Goal: Information Seeking & Learning: Learn about a topic

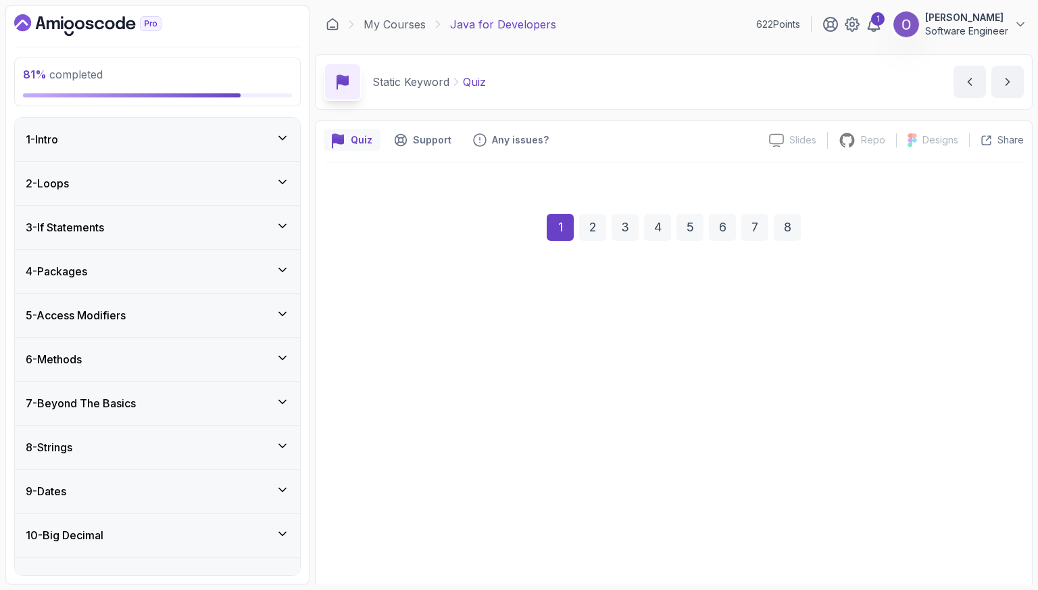
scroll to position [644, 0]
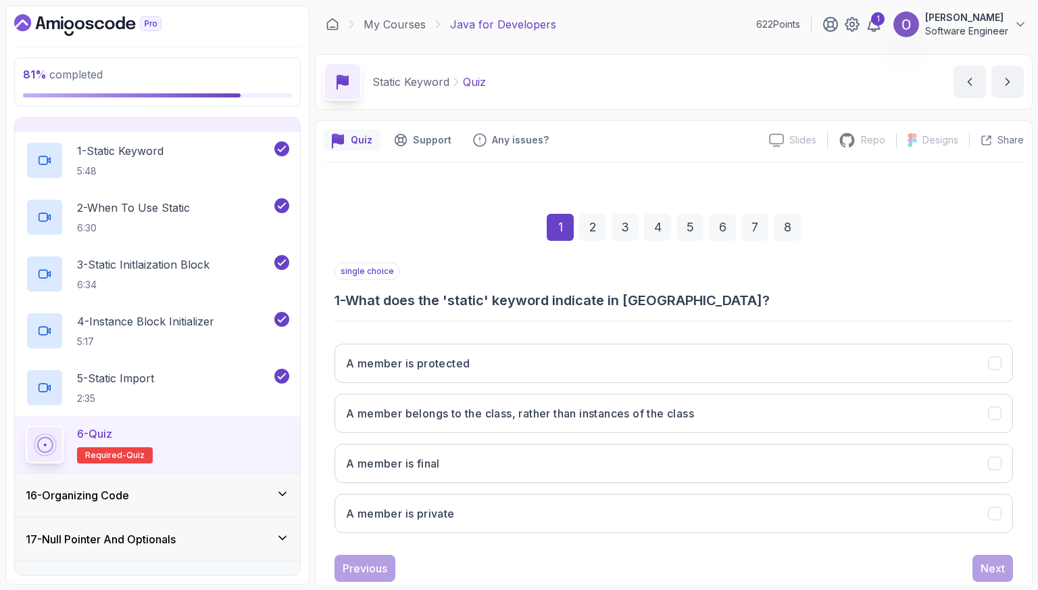
click at [552, 433] on div "A member is protected A member belongs to the class, rather than instances of t…" at bounding box center [674, 438] width 679 height 211
click at [604, 425] on button "A member belongs to the class, rather than instances of the class" at bounding box center [674, 412] width 679 height 39
click at [977, 568] on button "Next" at bounding box center [993, 567] width 41 height 27
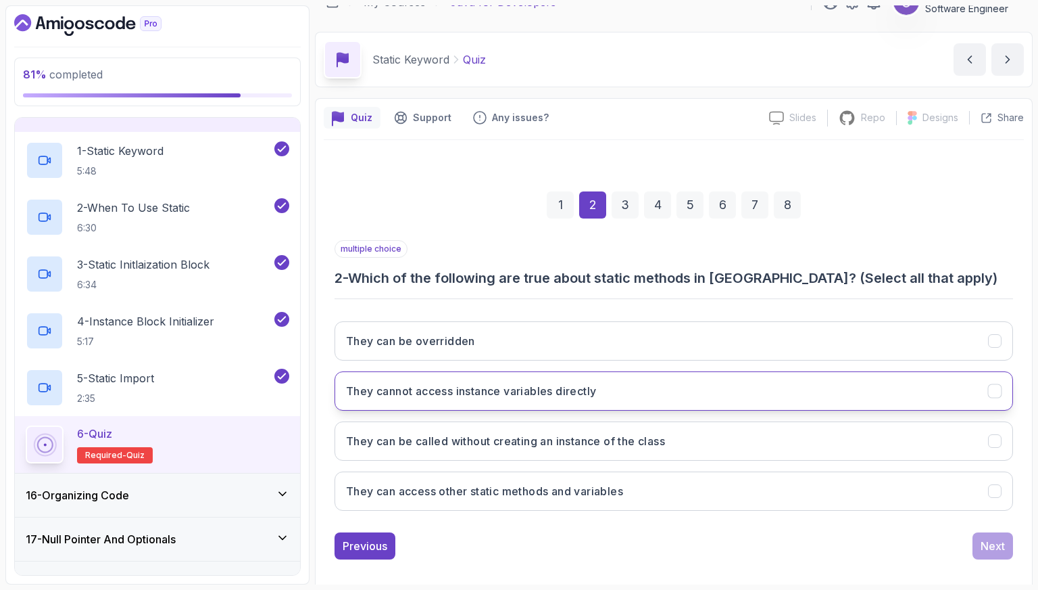
scroll to position [34, 0]
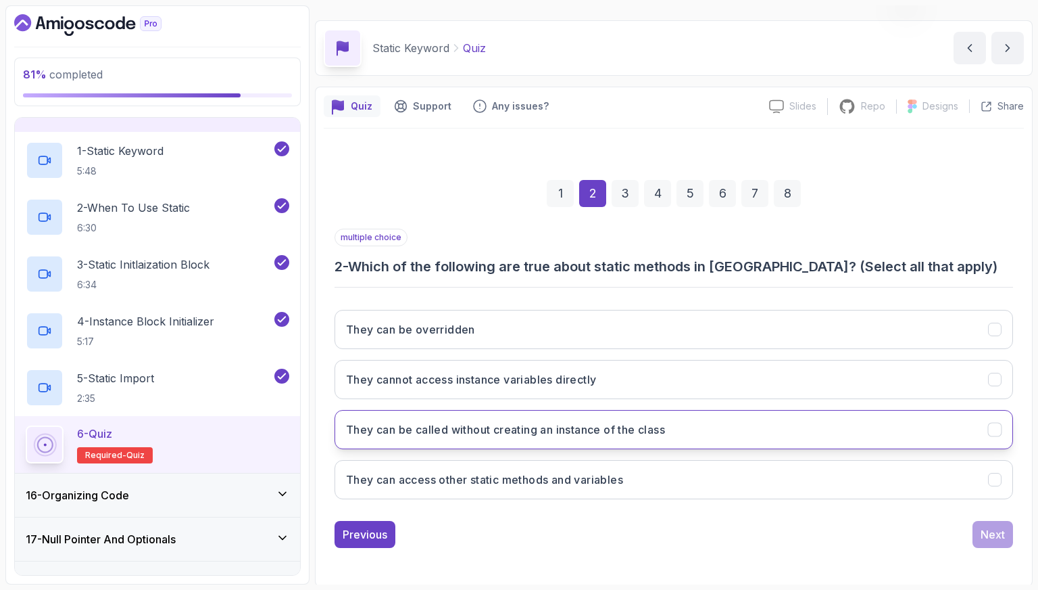
click at [531, 433] on h3 "They can be called without creating an instance of the class" at bounding box center [505, 429] width 319 height 16
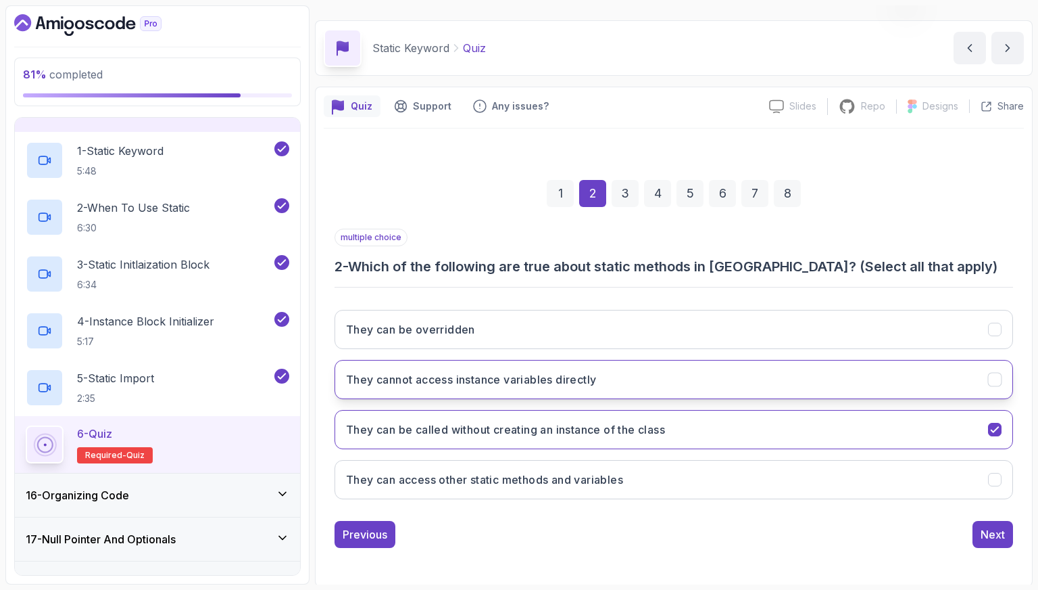
click at [461, 383] on h3 "They cannot access instance variables directly" at bounding box center [471, 379] width 250 height 16
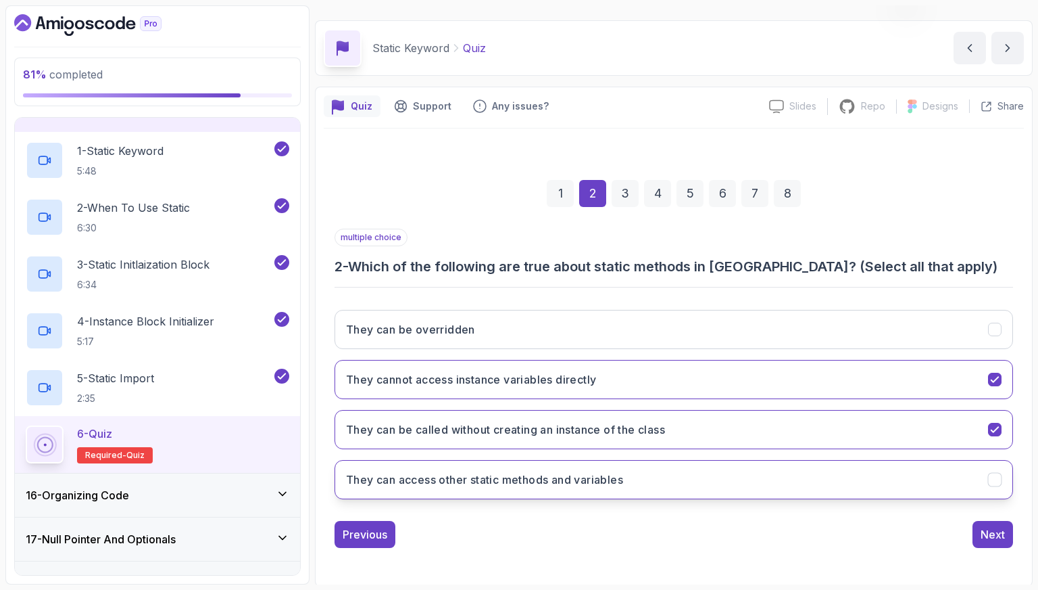
click at [449, 474] on h3 "They can access other static methods and variables" at bounding box center [484, 479] width 277 height 16
click at [994, 523] on button "Next" at bounding box center [993, 534] width 41 height 27
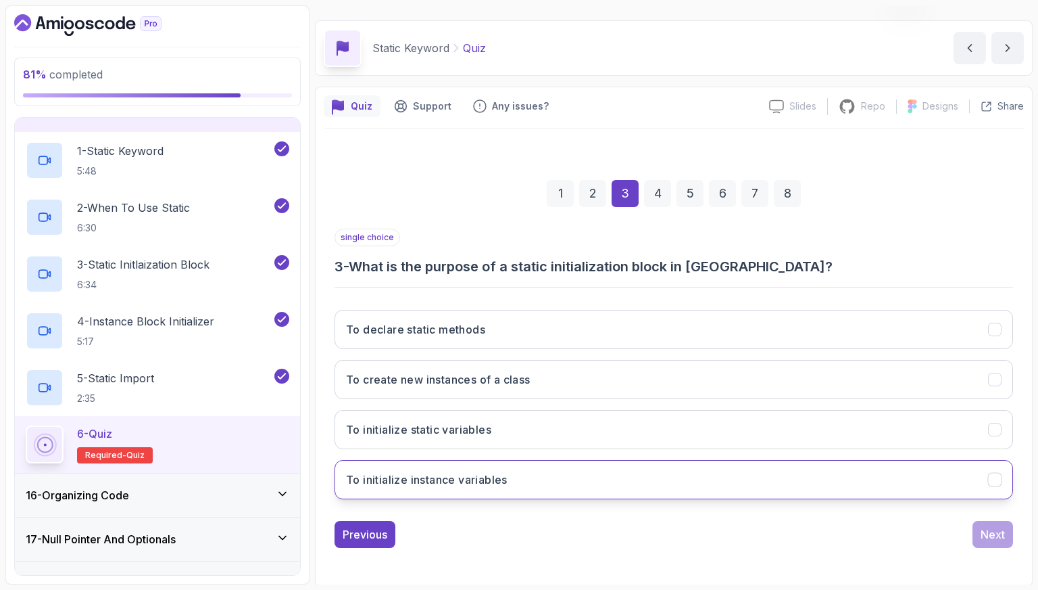
click at [585, 469] on button "To initialize instance variables" at bounding box center [674, 479] width 679 height 39
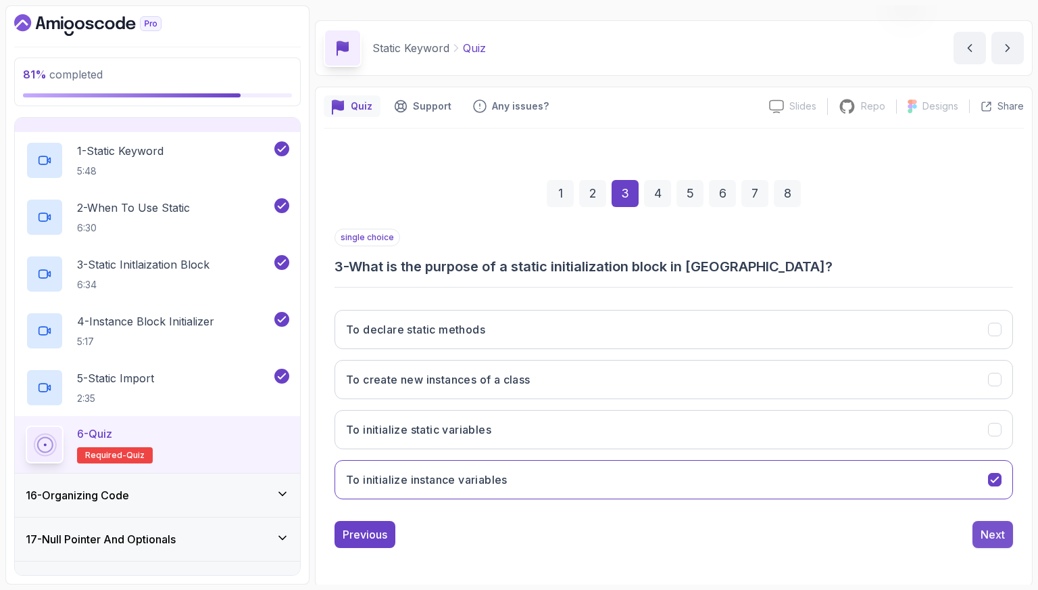
click at [998, 531] on div "Next" at bounding box center [993, 534] width 24 height 16
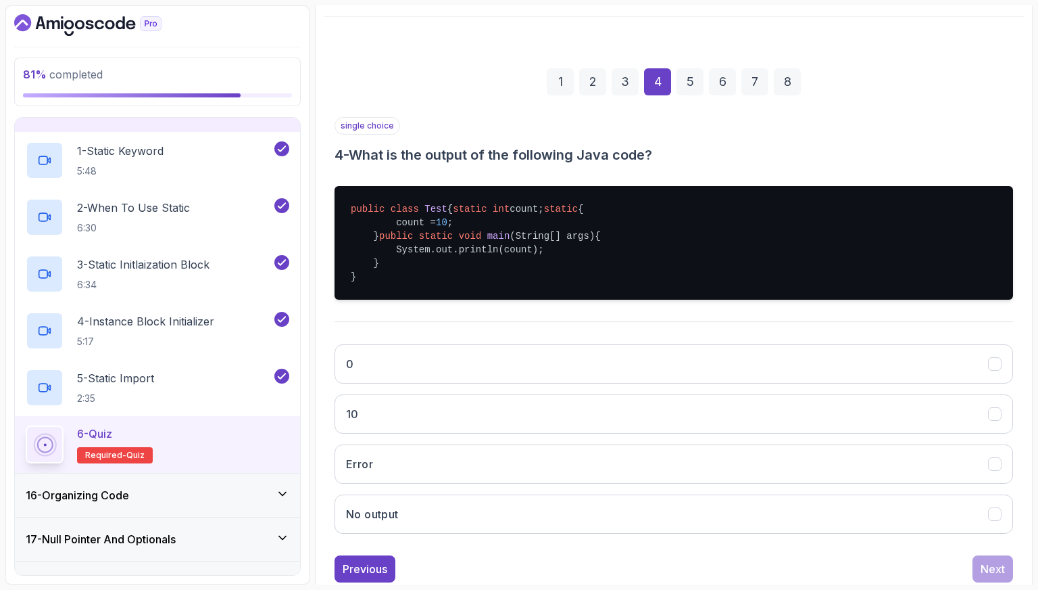
scroll to position [169, 0]
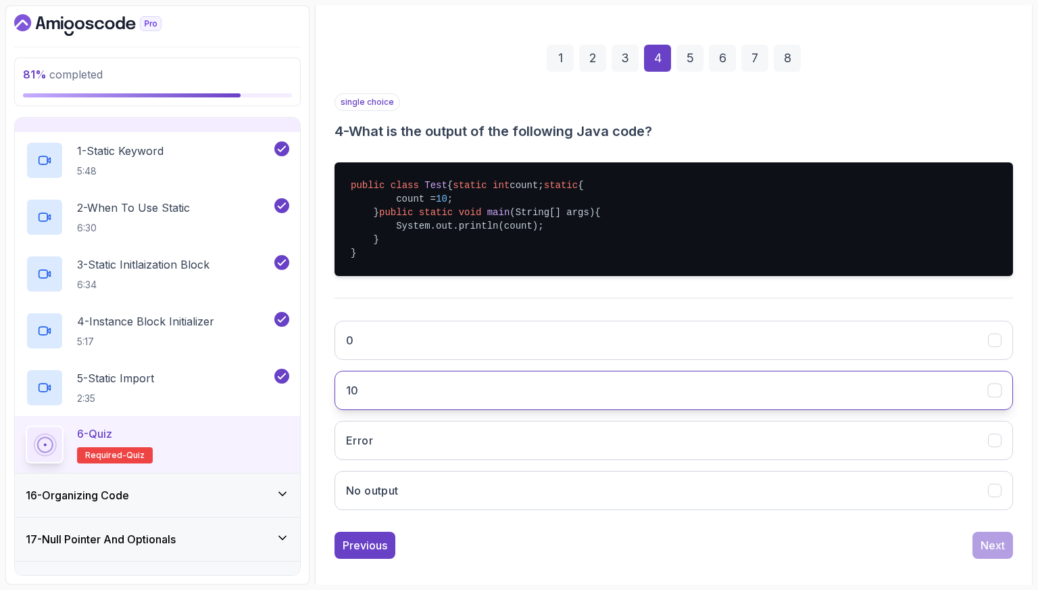
click at [452, 410] on button "10" at bounding box center [674, 389] width 679 height 39
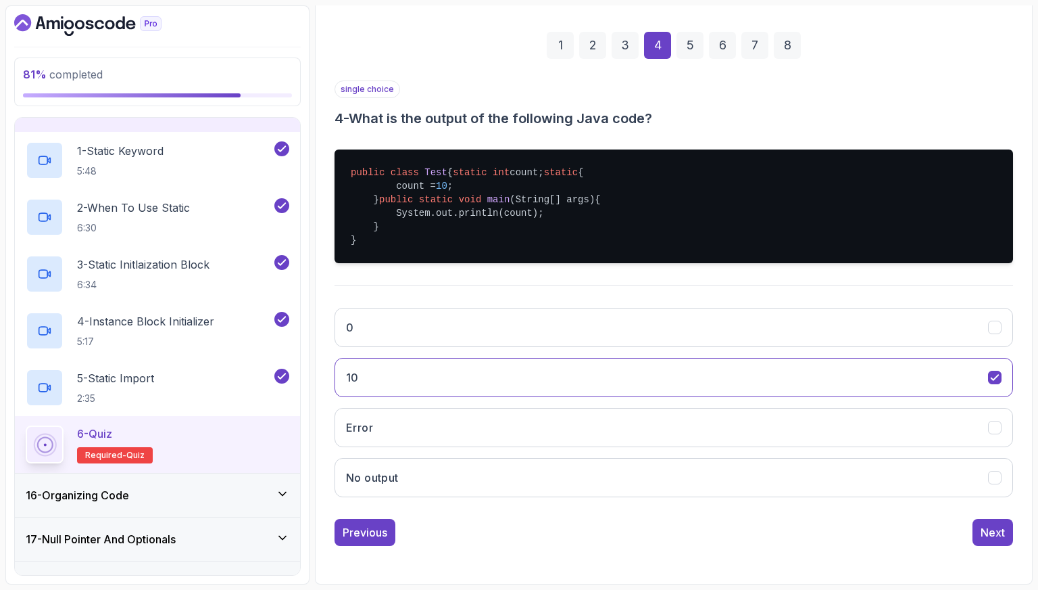
scroll to position [220, 0]
click at [1005, 529] on button "Next" at bounding box center [993, 532] width 41 height 27
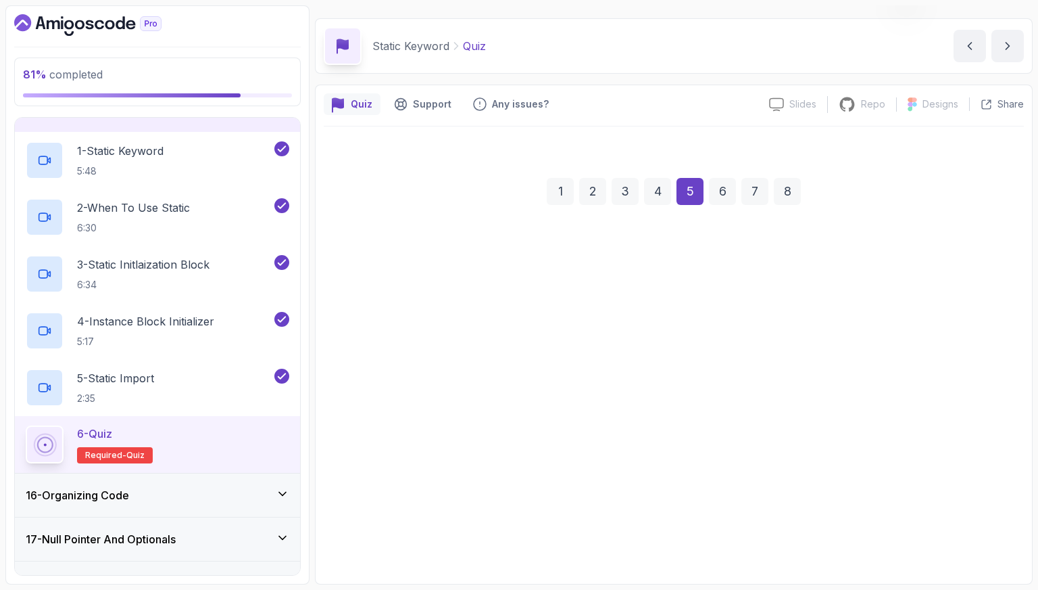
scroll to position [34, 0]
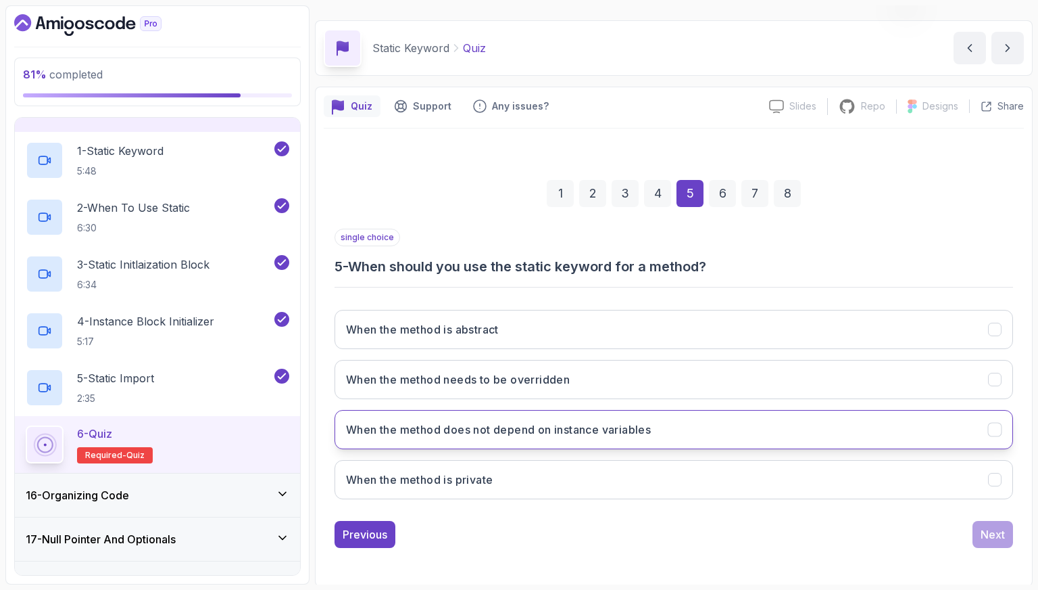
click at [584, 421] on h3 "When the method does not depend on instance variables" at bounding box center [498, 429] width 305 height 16
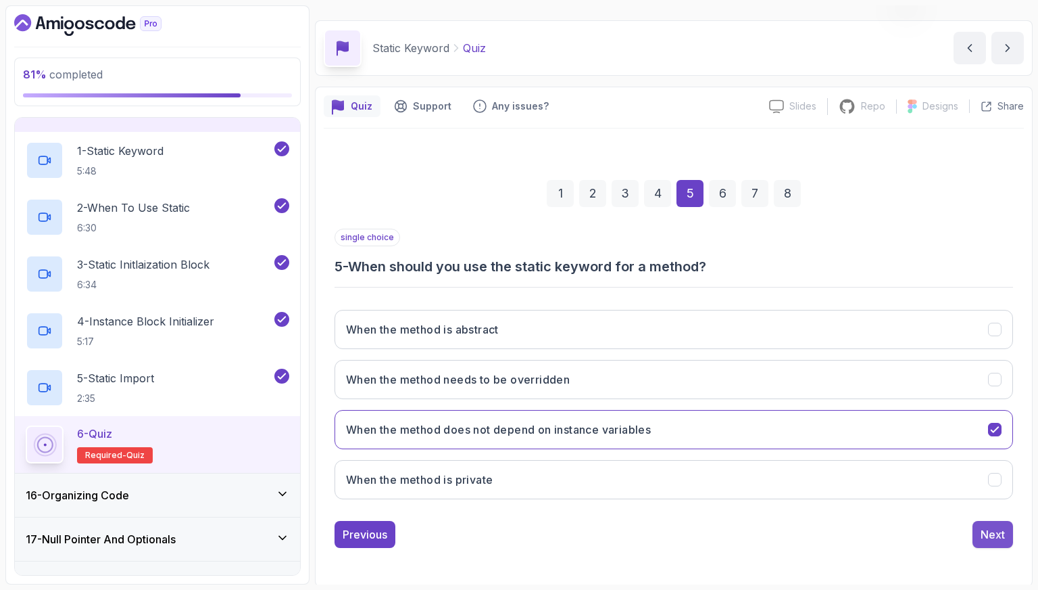
click at [991, 526] on div "Next" at bounding box center [993, 534] width 24 height 16
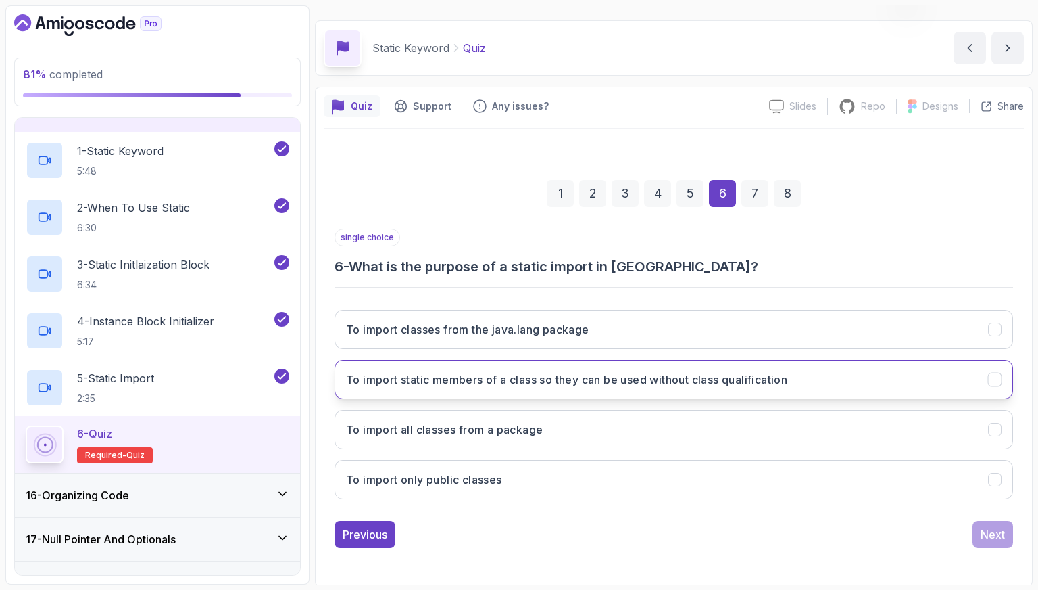
click at [530, 387] on button "To import static members of a class so they can be used without class qualifica…" at bounding box center [674, 379] width 679 height 39
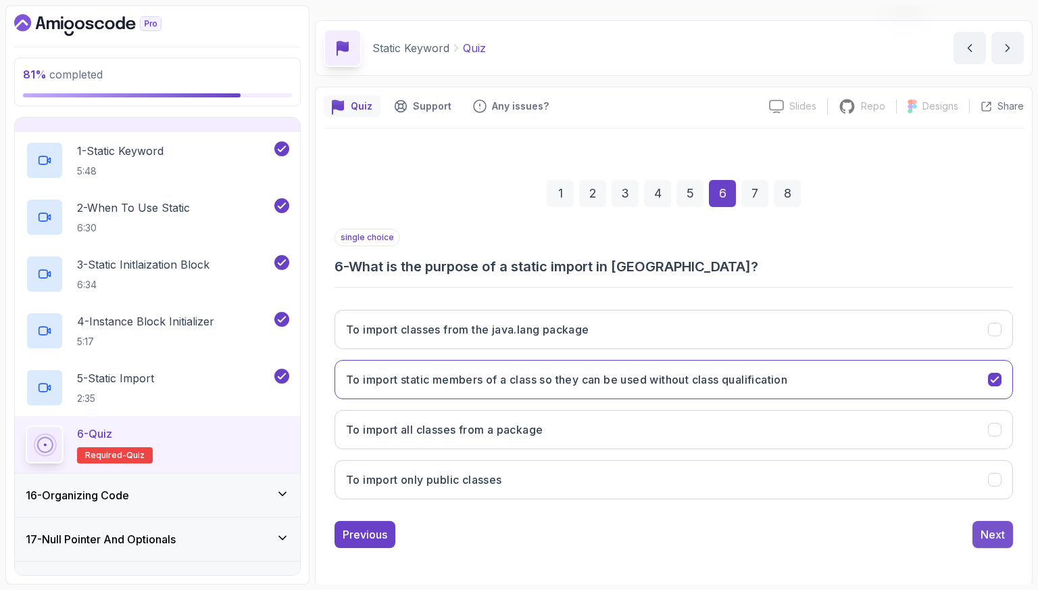
click at [997, 531] on div "Next" at bounding box center [993, 534] width 24 height 16
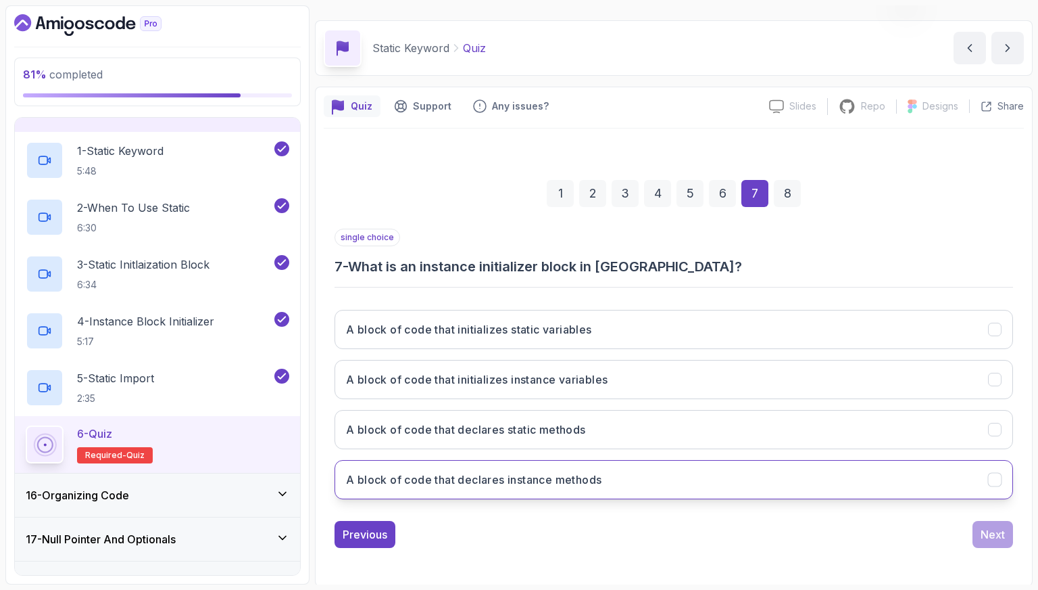
click at [529, 471] on h3 "A block of code that declares instance methods" at bounding box center [474, 479] width 256 height 16
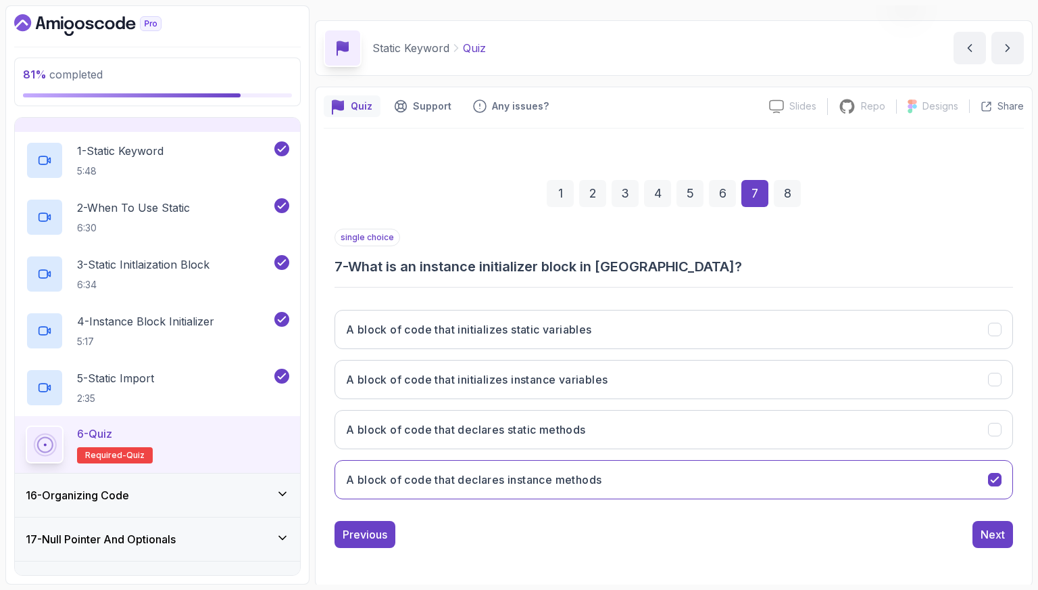
click at [969, 529] on div "Previous Next" at bounding box center [674, 534] width 679 height 27
click at [999, 531] on div "Next" at bounding box center [993, 534] width 24 height 16
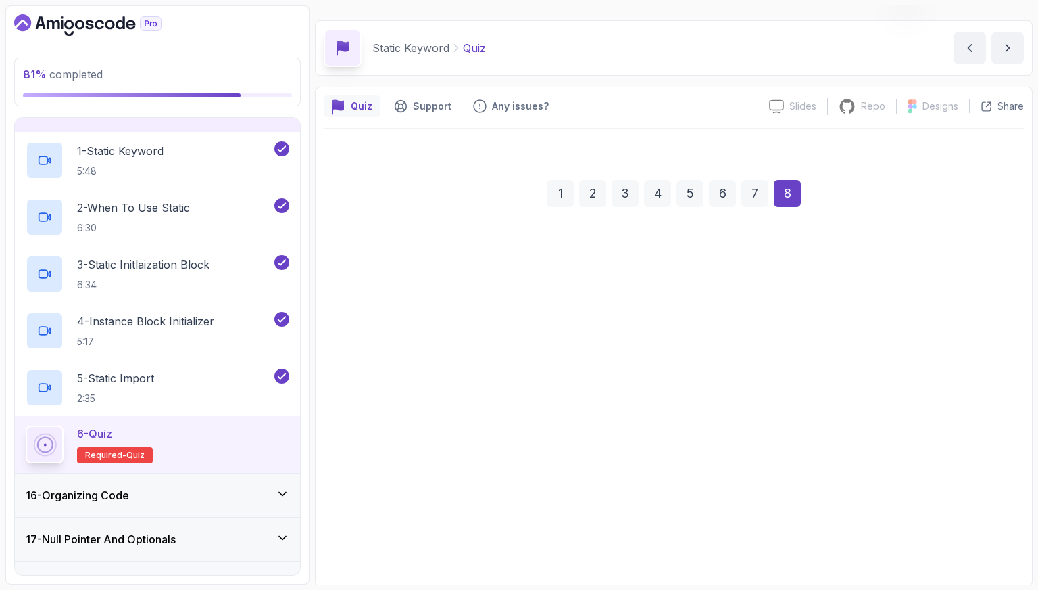
click at [698, 473] on button "methodName()" at bounding box center [674, 479] width 679 height 39
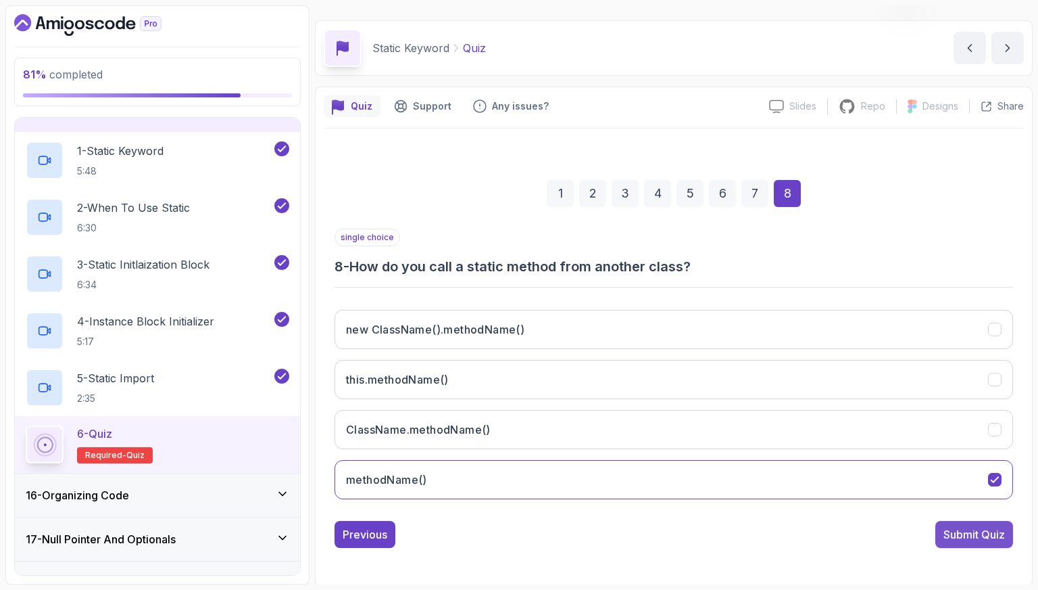
click at [955, 529] on div "Submit Quiz" at bounding box center [975, 534] width 62 height 16
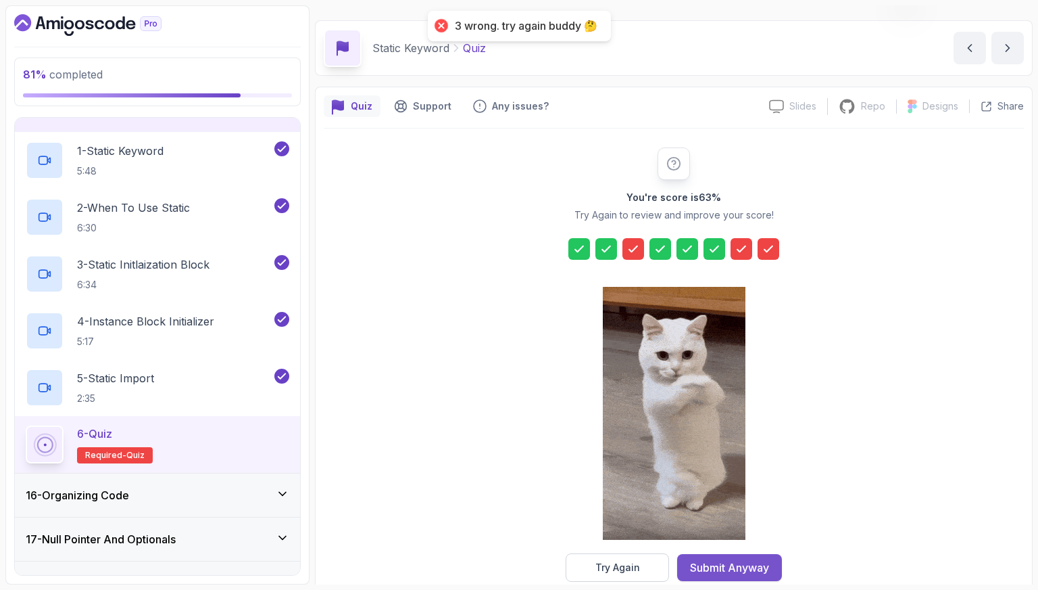
click at [731, 559] on div "Submit Anyway" at bounding box center [729, 567] width 79 height 16
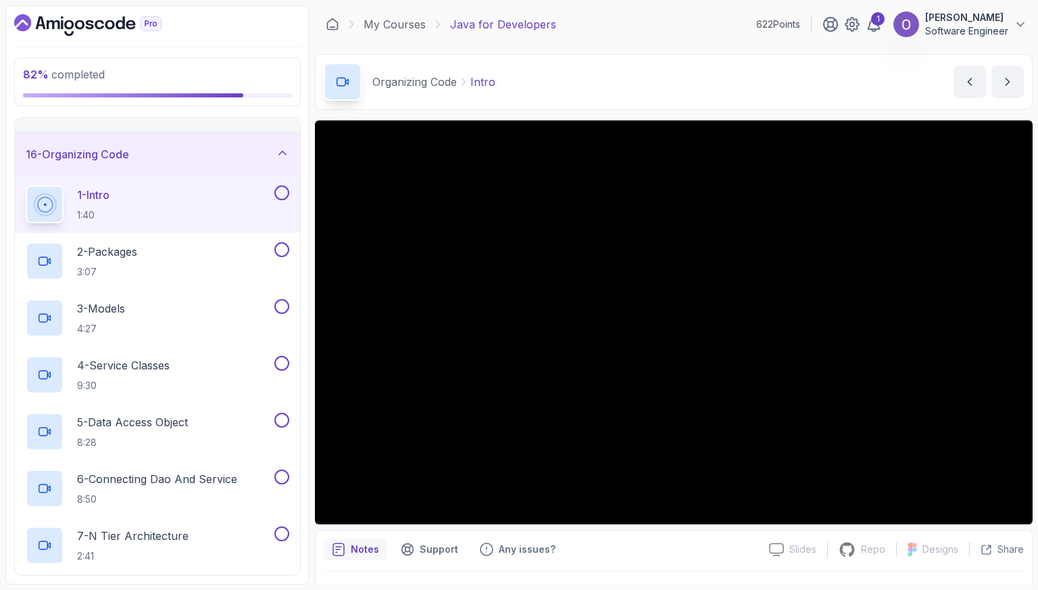
click at [282, 185] on button at bounding box center [281, 192] width 15 height 15
click at [215, 245] on div "2 - Packages 3:07" at bounding box center [149, 261] width 246 height 38
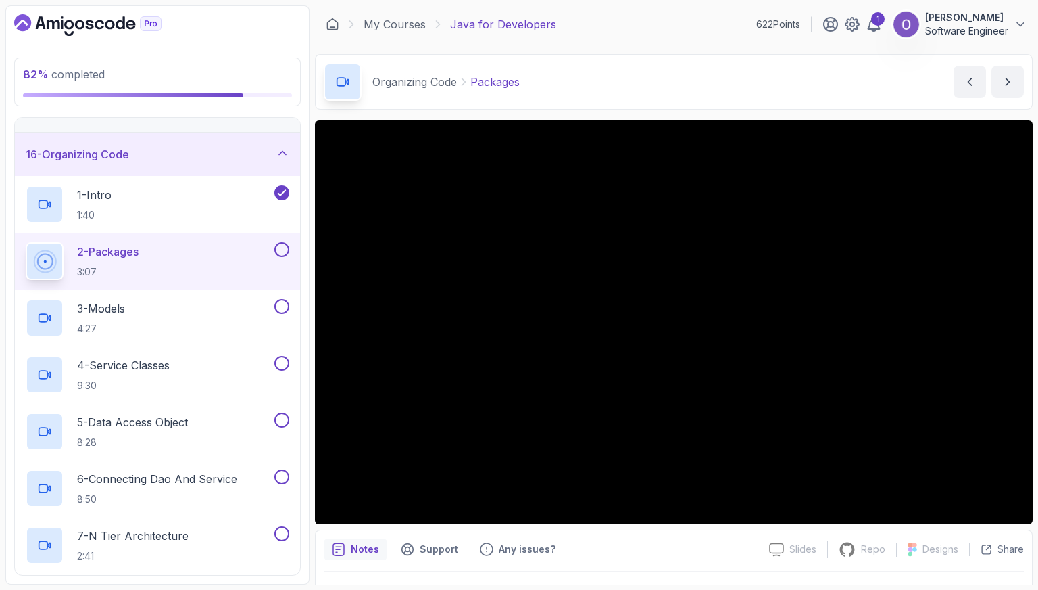
click at [279, 245] on button at bounding box center [281, 249] width 15 height 15
click at [213, 312] on div "3 - Models 4:27" at bounding box center [149, 318] width 246 height 38
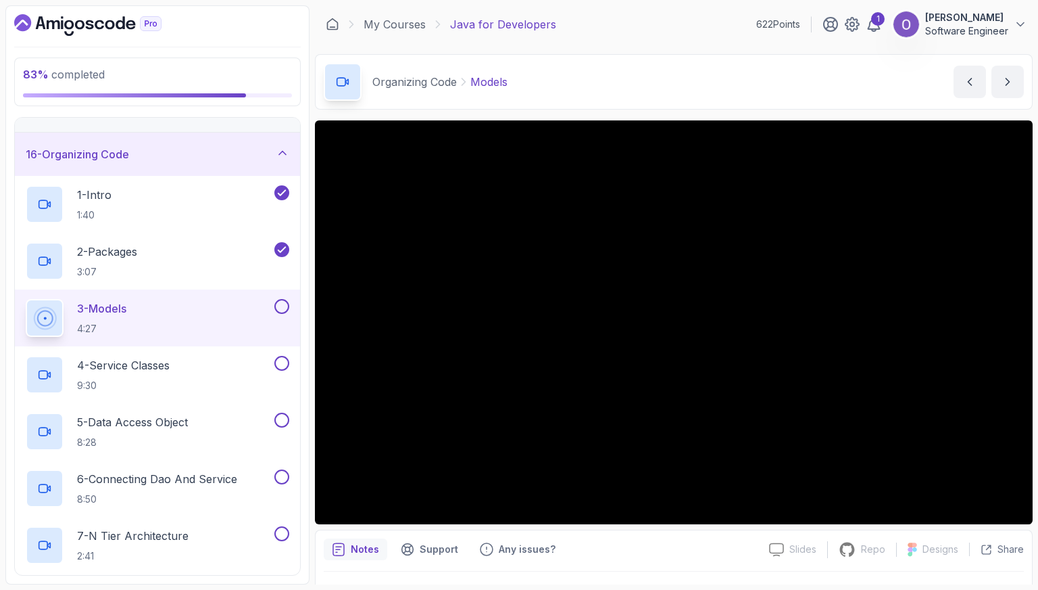
click at [279, 299] on button at bounding box center [281, 306] width 15 height 15
click at [280, 361] on button at bounding box center [281, 363] width 15 height 15
click at [259, 414] on div "5 - Data Access Object 8:28" at bounding box center [149, 431] width 246 height 38
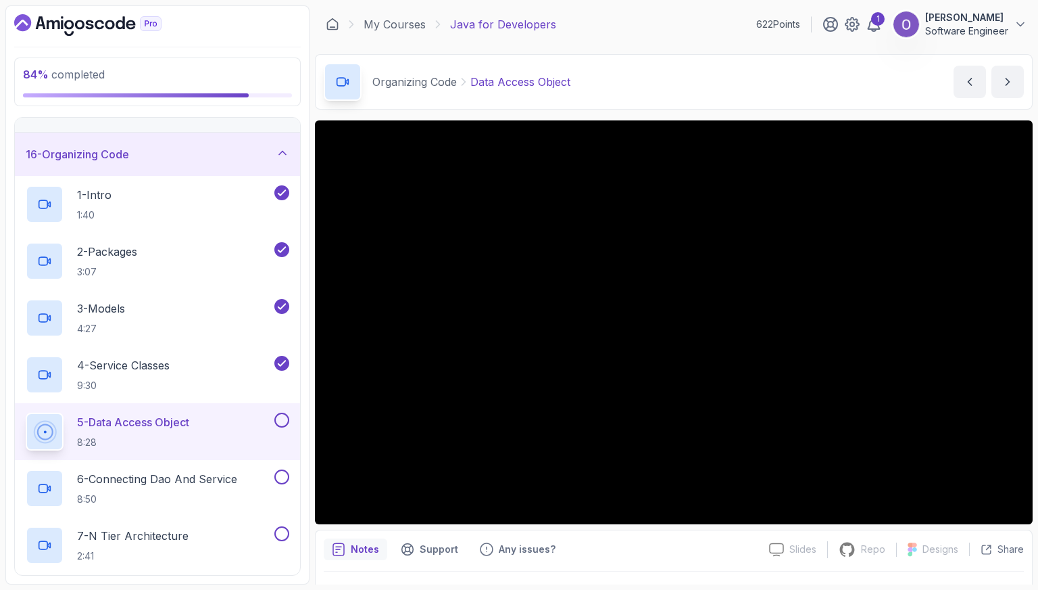
click at [279, 418] on button at bounding box center [281, 419] width 15 height 15
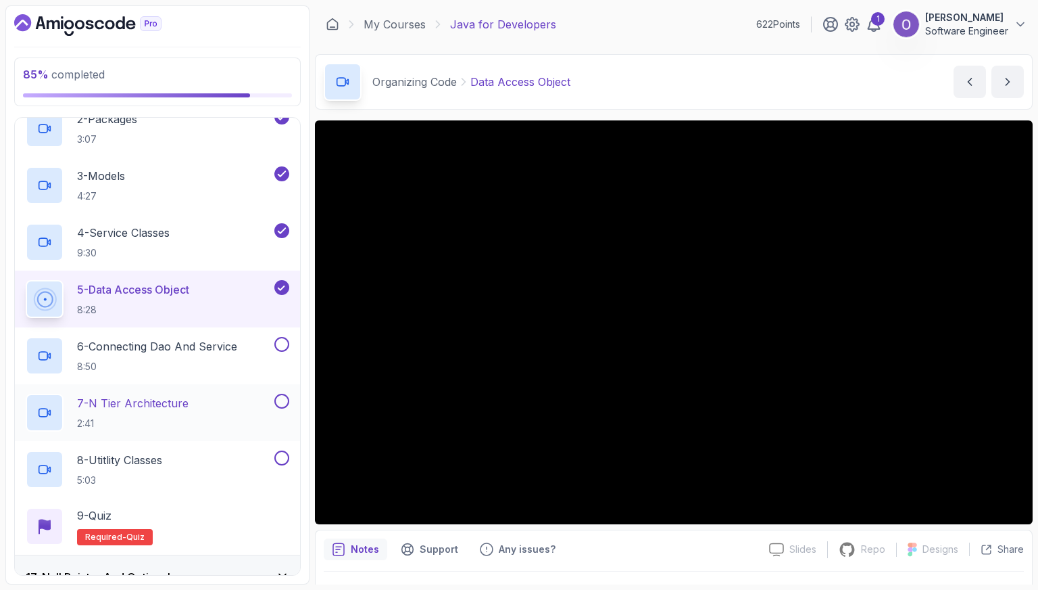
scroll to position [779, 0]
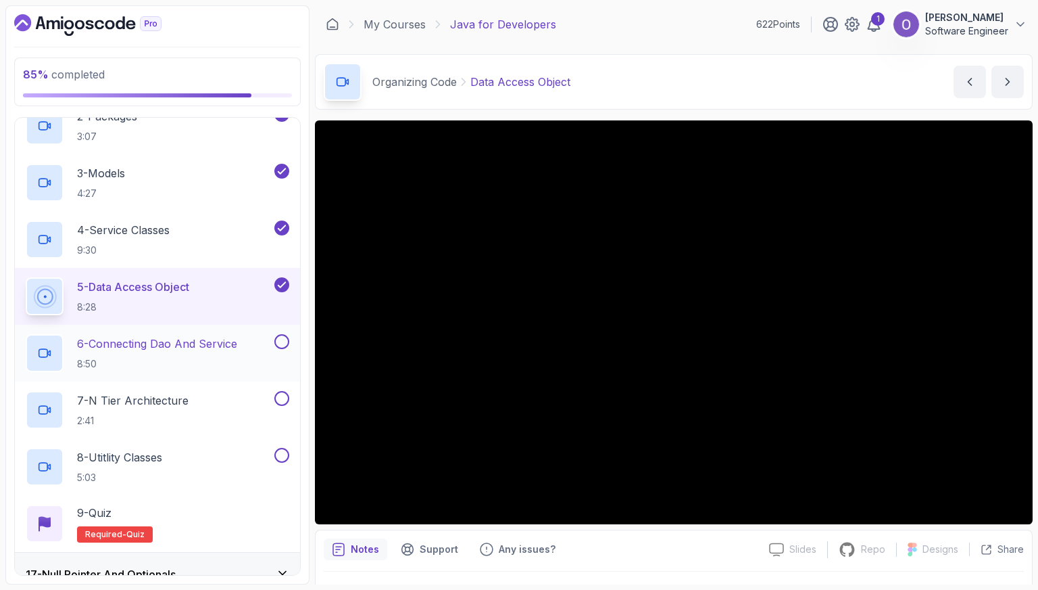
click at [287, 340] on button at bounding box center [281, 341] width 15 height 15
click at [241, 405] on div "7 - N Tier Architecture 2:41" at bounding box center [149, 410] width 246 height 38
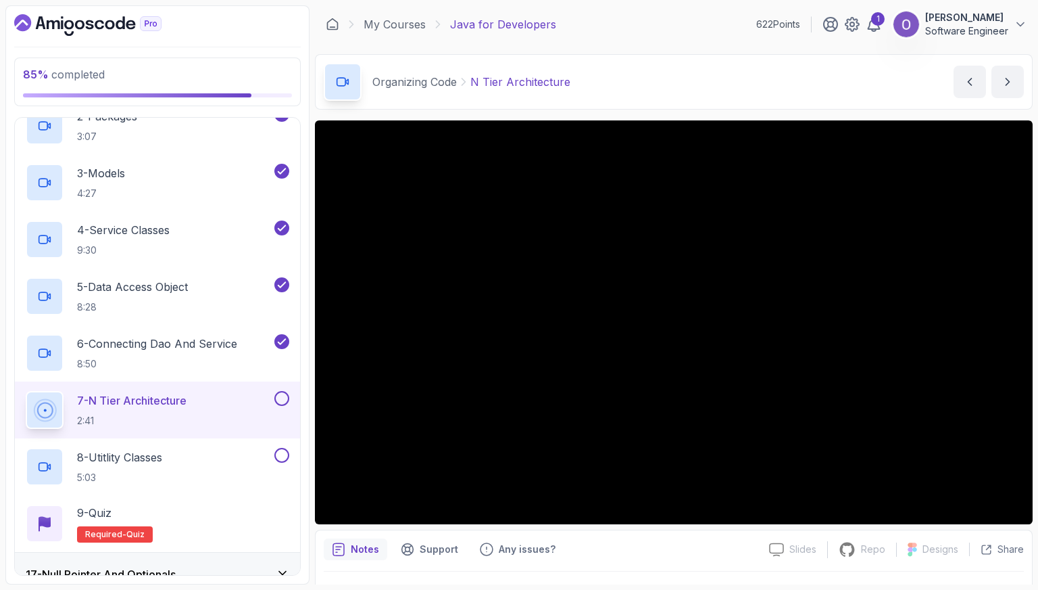
click at [286, 395] on button at bounding box center [281, 398] width 15 height 15
click at [233, 448] on div "8 - Utitlity Classes 5:03" at bounding box center [149, 467] width 246 height 38
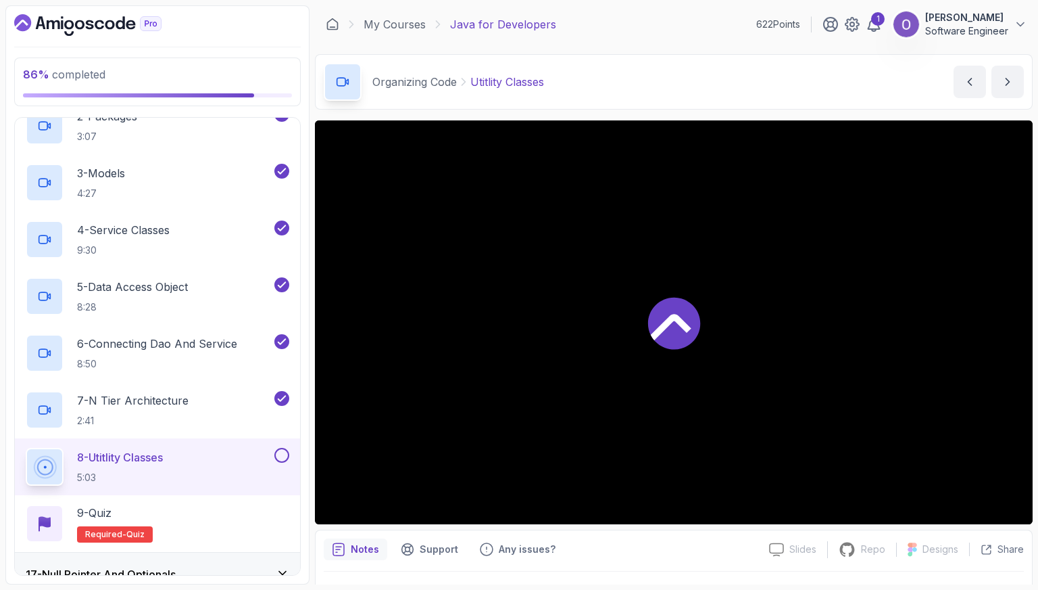
click at [283, 455] on button at bounding box center [281, 455] width 15 height 15
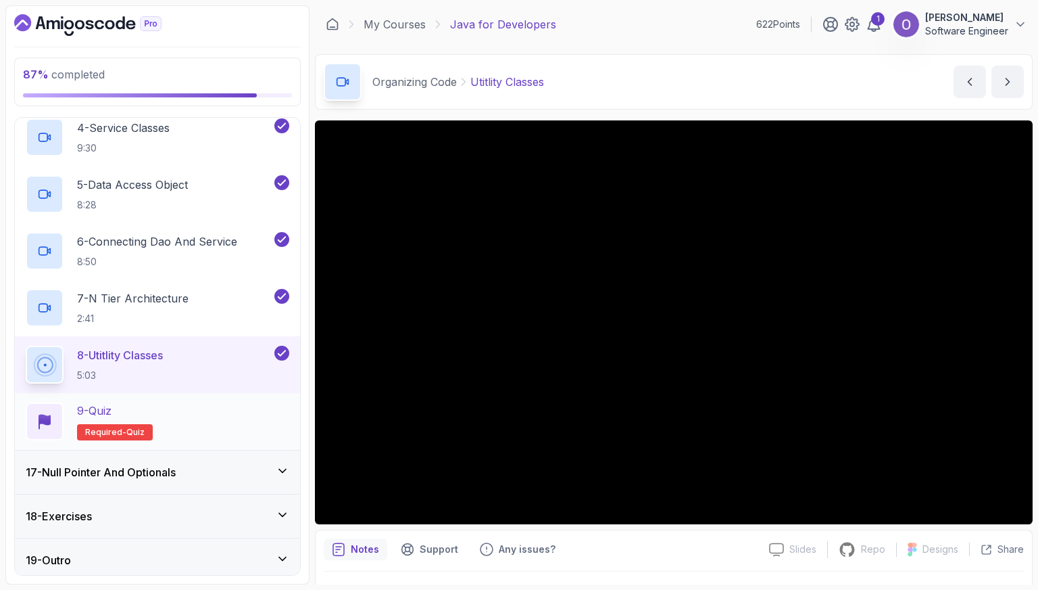
scroll to position [885, 0]
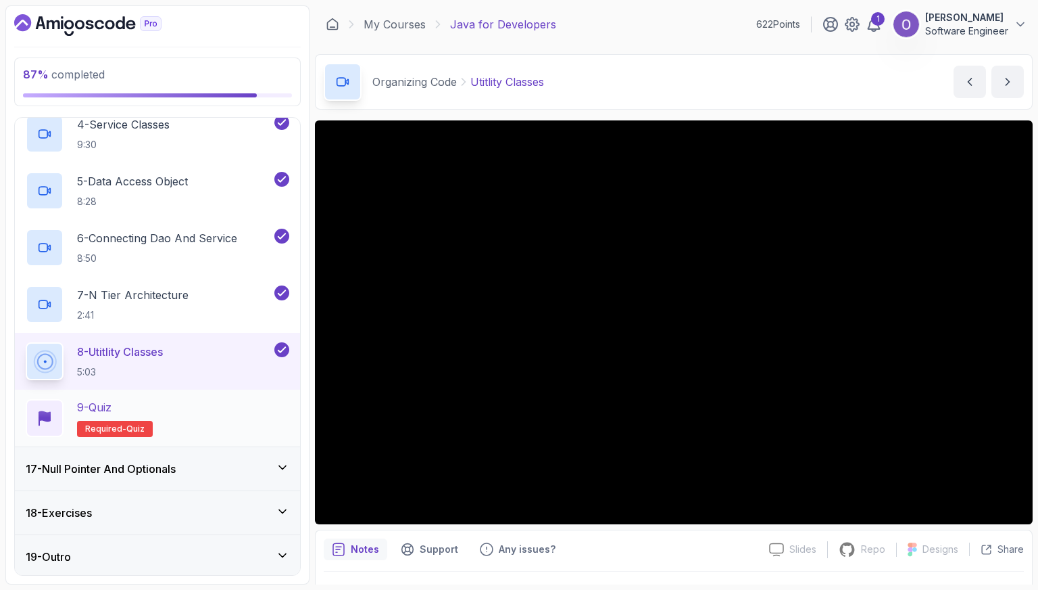
click at [214, 419] on div "9 - Quiz Required- quiz" at bounding box center [158, 418] width 264 height 38
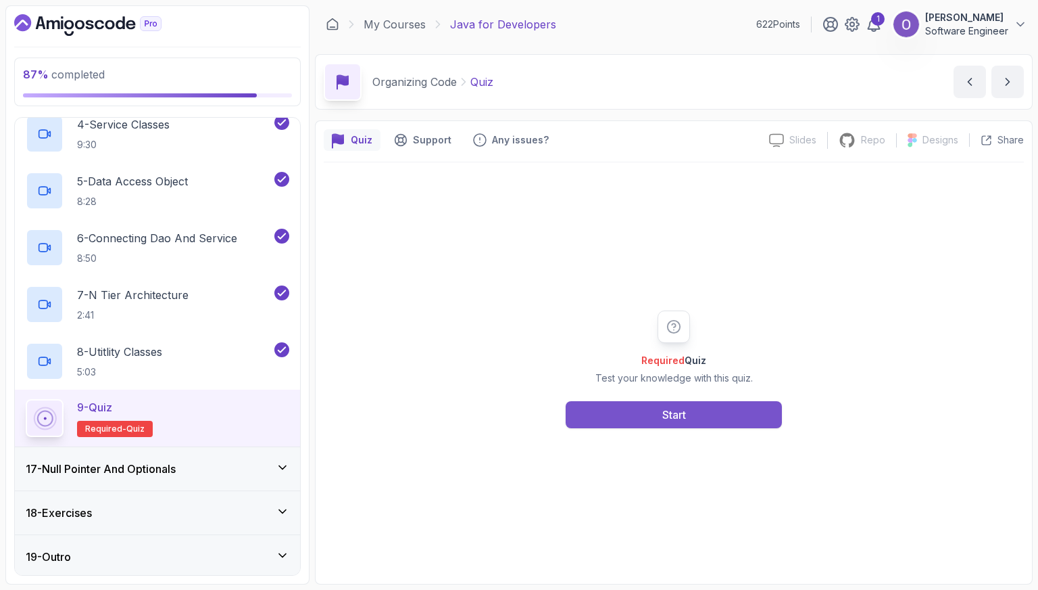
click at [705, 410] on button "Start" at bounding box center [674, 414] width 216 height 27
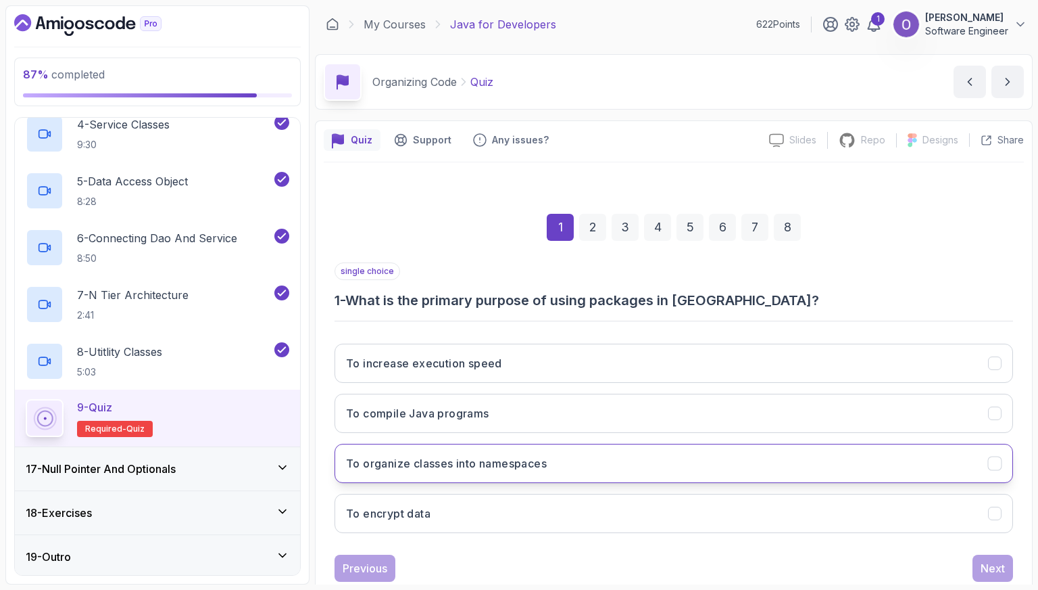
click at [538, 456] on h3 "To organize classes into namespaces" at bounding box center [446, 463] width 201 height 16
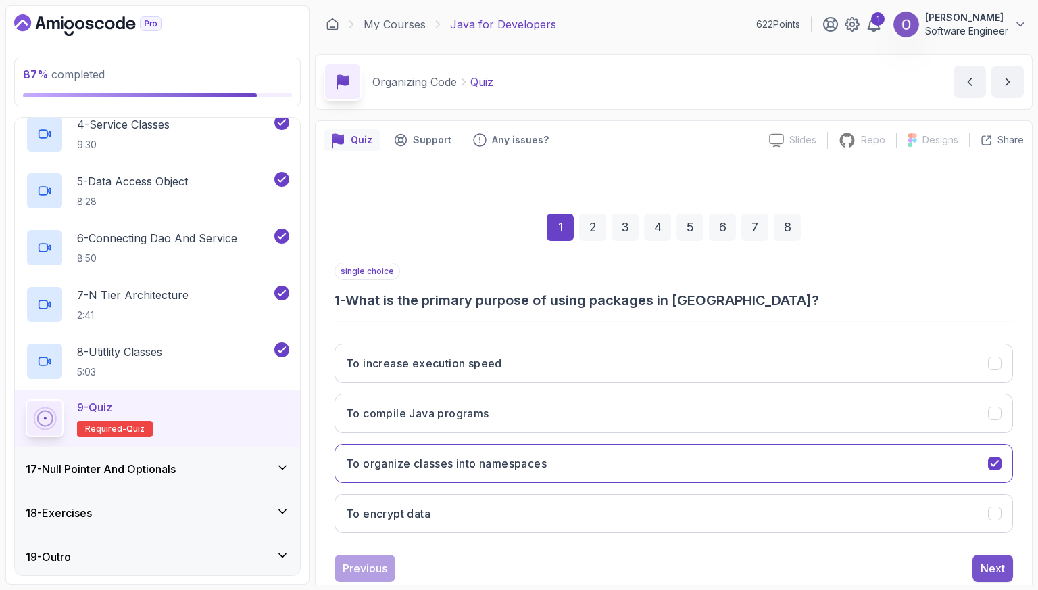
click at [1003, 560] on div "Next" at bounding box center [993, 568] width 24 height 16
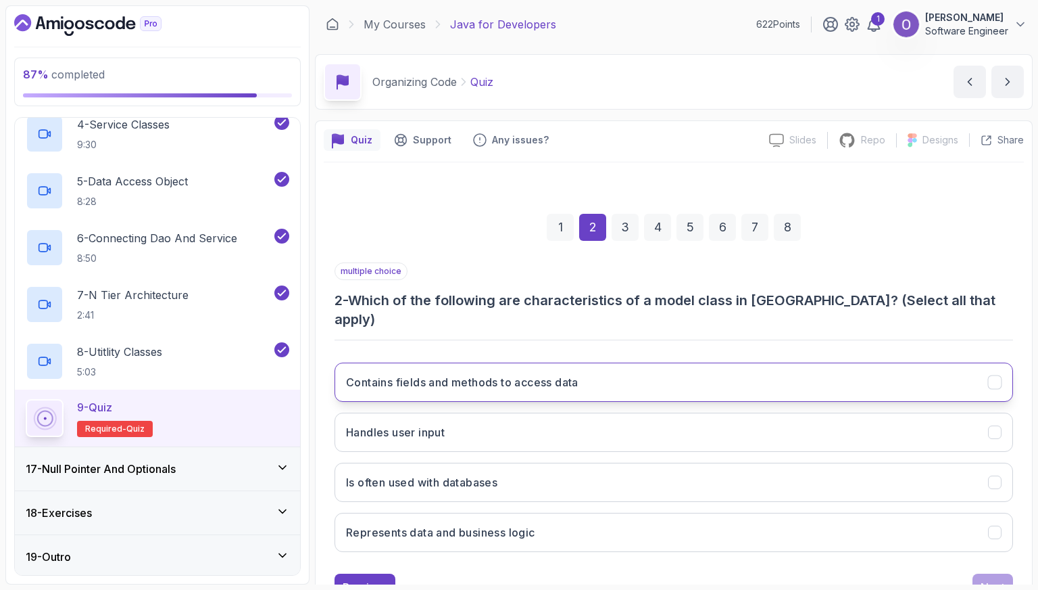
click at [584, 373] on button "Contains fields and methods to access data" at bounding box center [674, 381] width 679 height 39
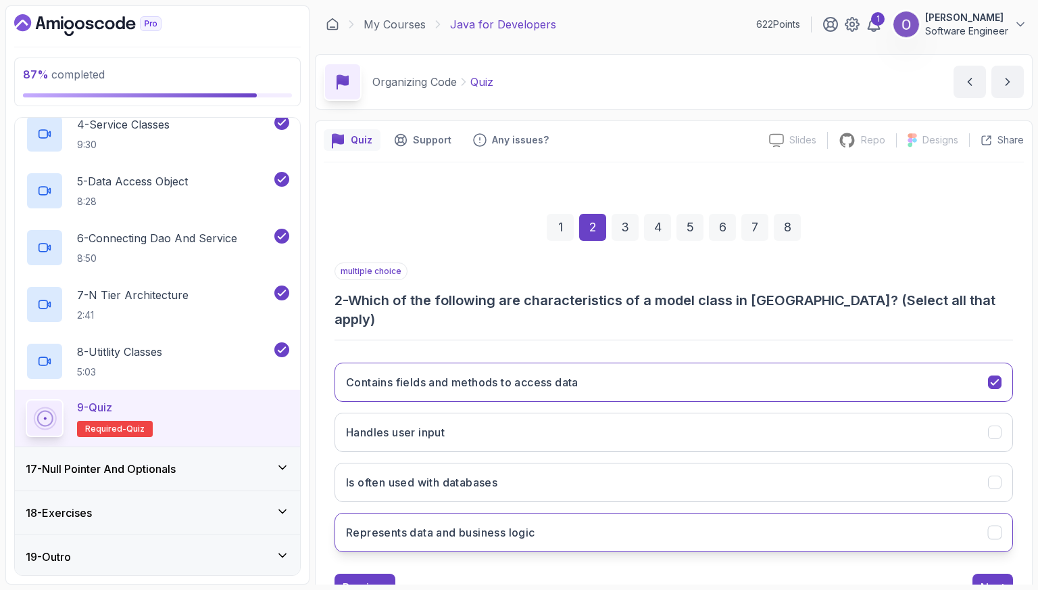
click at [845, 518] on button "Represents data and business logic" at bounding box center [674, 531] width 679 height 39
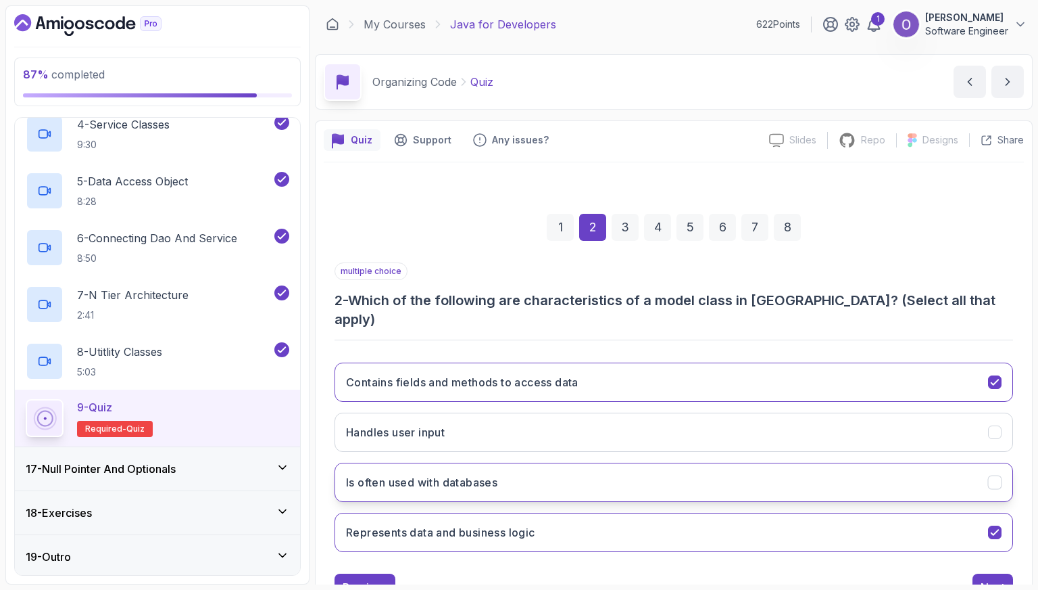
click at [826, 462] on button "Is often used with databases" at bounding box center [674, 481] width 679 height 39
click at [987, 579] on div "Next" at bounding box center [993, 587] width 24 height 16
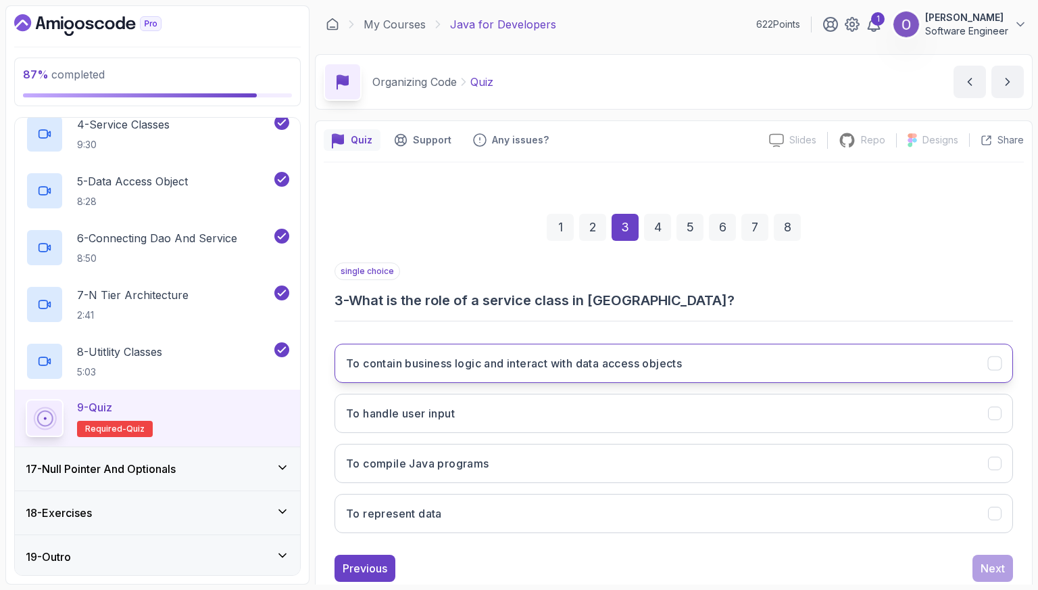
click at [449, 366] on h3 "To contain business logic and interact with data access objects" at bounding box center [514, 363] width 336 height 16
click at [983, 571] on div "Next" at bounding box center [993, 568] width 24 height 16
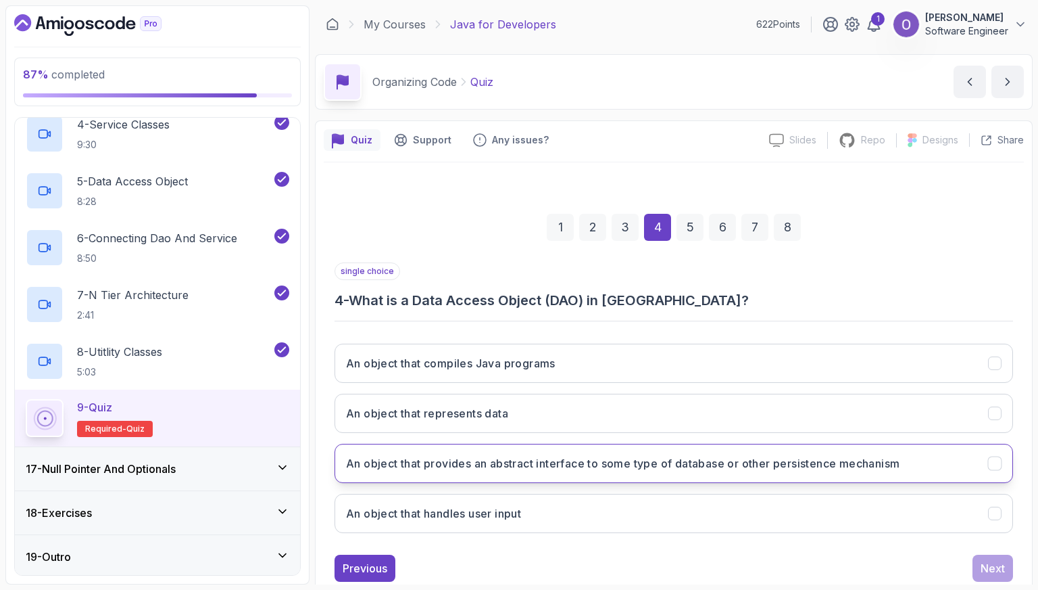
click at [546, 451] on button "An object that provides an abstract interface to some type of database or other…" at bounding box center [674, 462] width 679 height 39
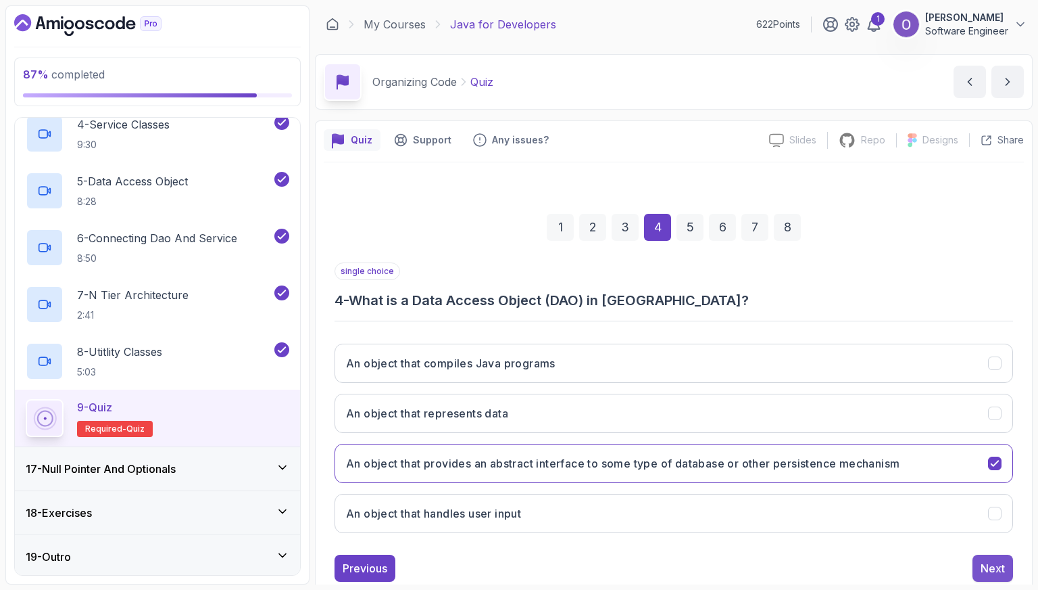
click at [983, 564] on div "Next" at bounding box center [993, 568] width 24 height 16
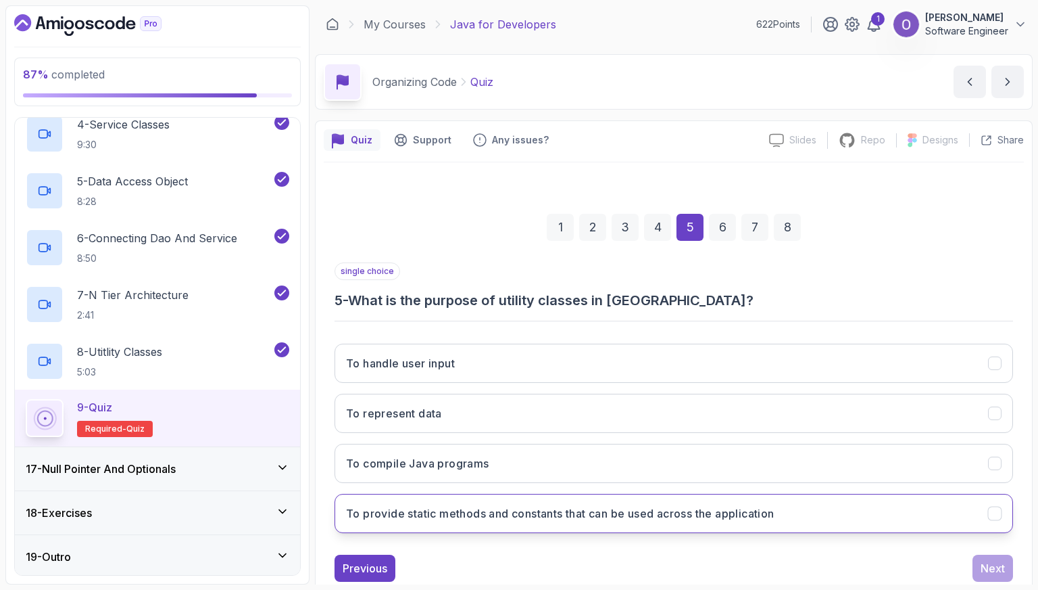
click at [556, 506] on h3 "To provide static methods and constants that can be used across the application" at bounding box center [560, 513] width 429 height 16
click at [1004, 574] on div "Next" at bounding box center [993, 568] width 24 height 16
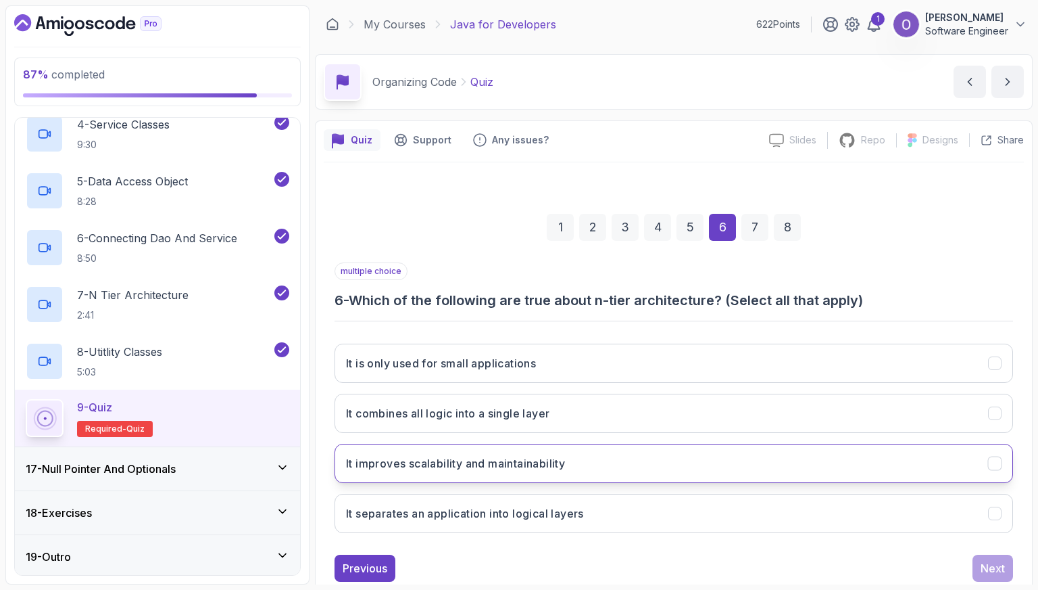
click at [709, 461] on button "It improves scalability and maintainability" at bounding box center [674, 462] width 679 height 39
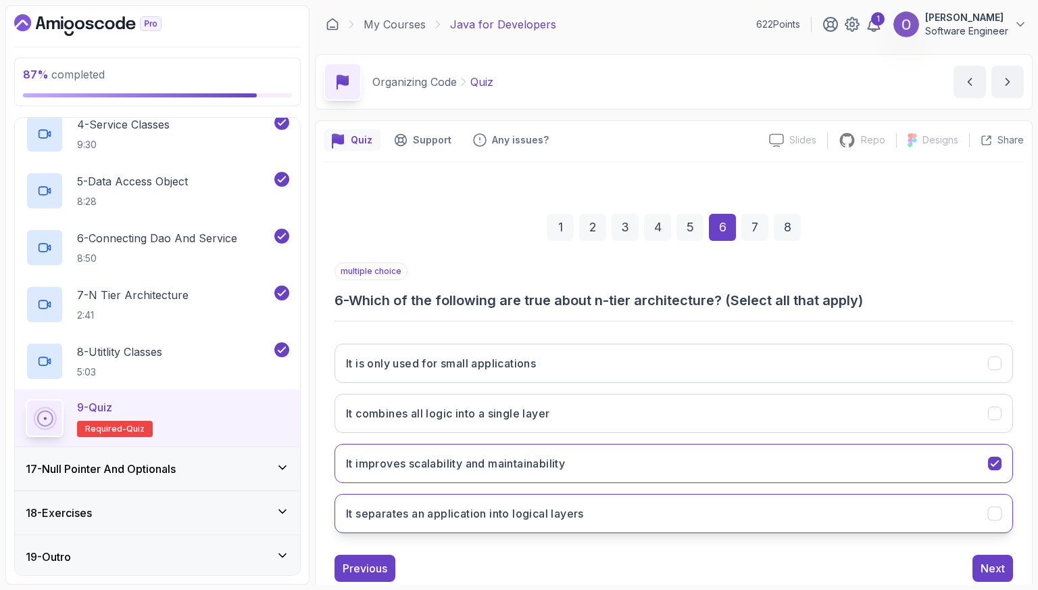
click at [679, 505] on button "It separates an application into logical layers" at bounding box center [674, 513] width 679 height 39
click at [656, 426] on button "It combines all logic into a single layer" at bounding box center [674, 412] width 679 height 39
click at [978, 556] on button "Next" at bounding box center [993, 567] width 41 height 27
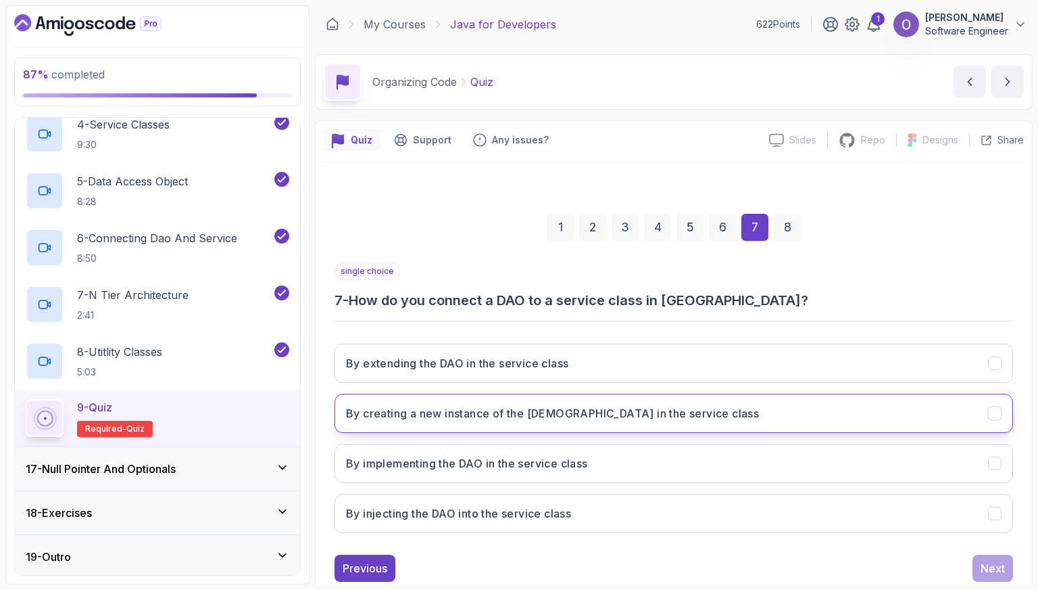
click at [581, 419] on h3 "By creating a new instance of the [DEMOGRAPHIC_DATA] in the service class" at bounding box center [552, 413] width 413 height 16
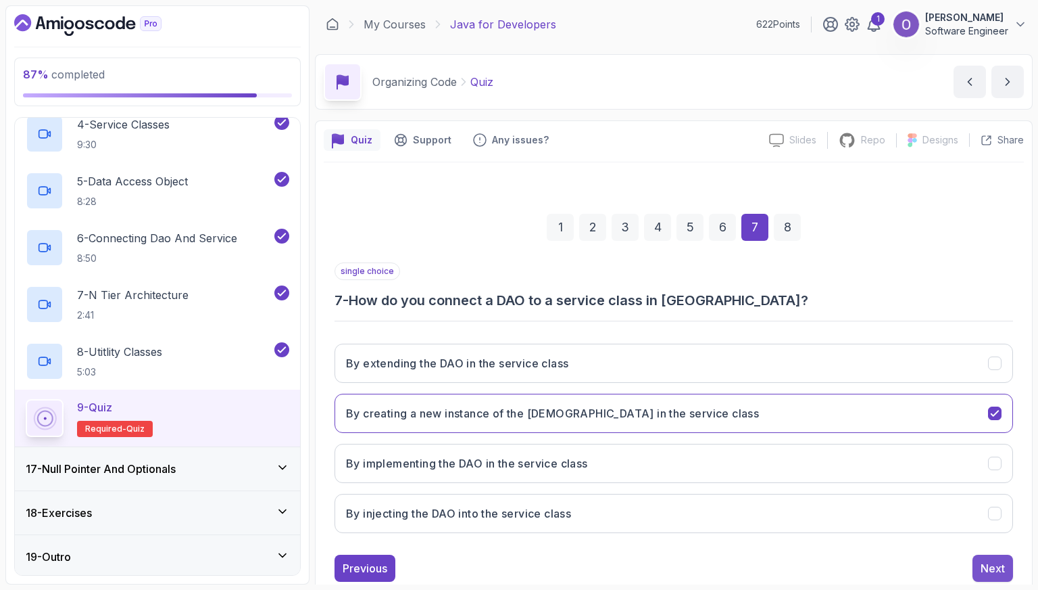
click at [993, 564] on div "Next" at bounding box center [993, 568] width 24 height 16
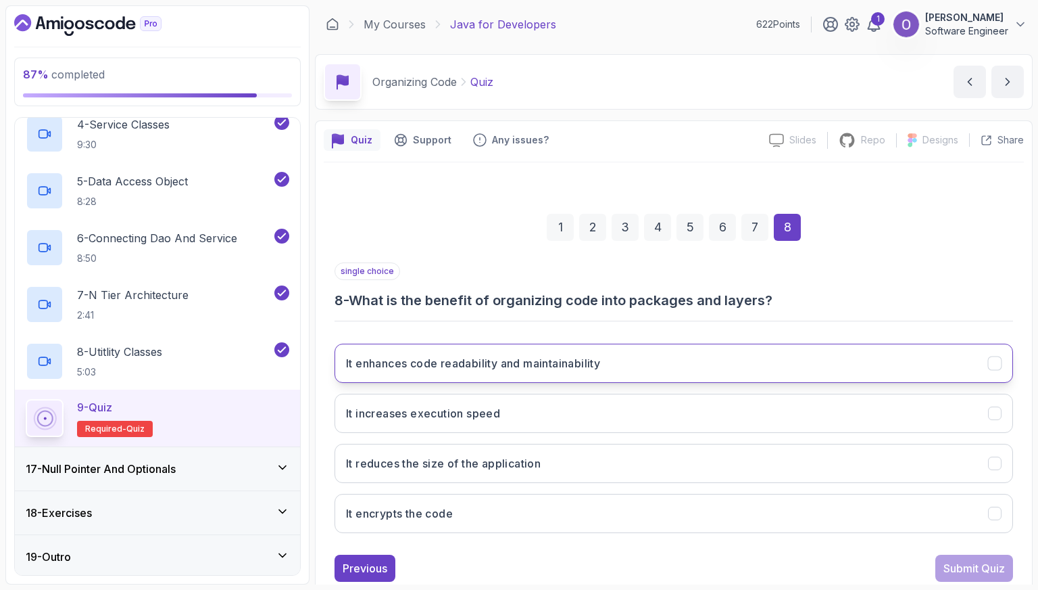
click at [619, 353] on button "It enhances code readability and maintainability" at bounding box center [674, 362] width 679 height 39
click at [974, 565] on div "Submit Quiz" at bounding box center [975, 568] width 62 height 16
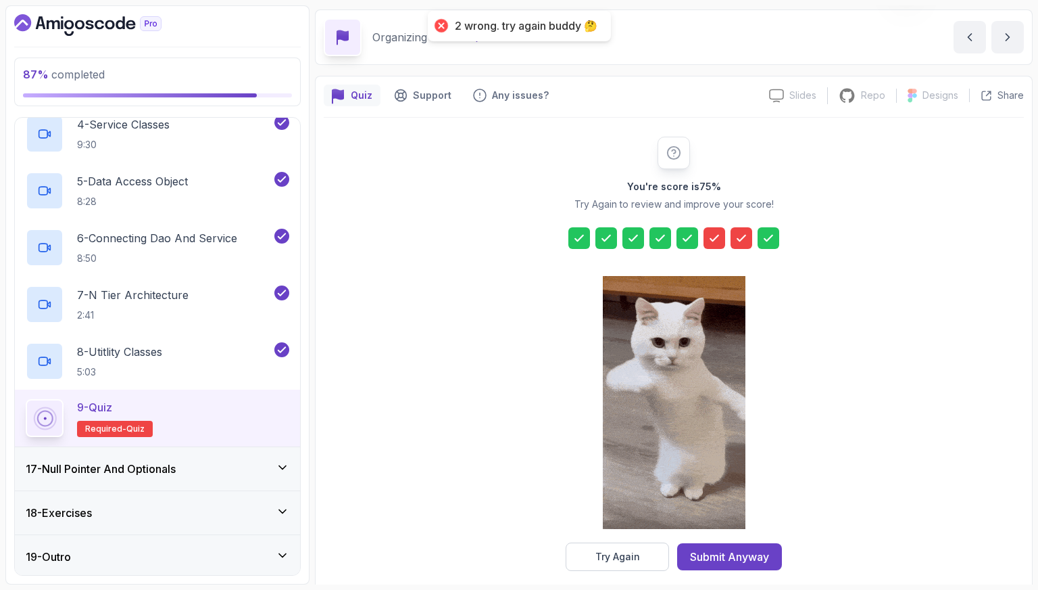
scroll to position [57, 0]
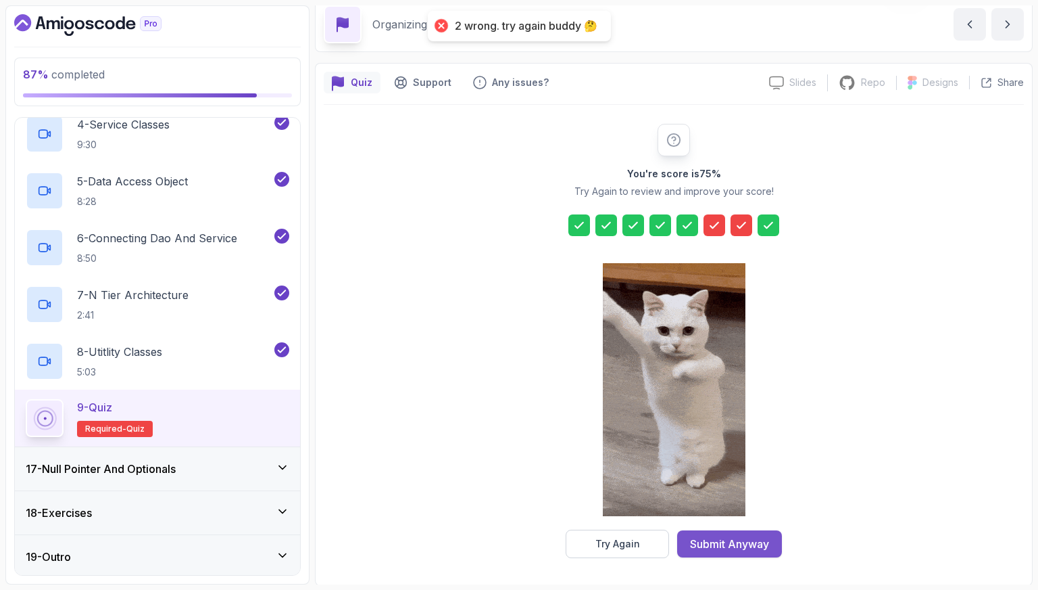
click at [717, 542] on div "Submit Anyway" at bounding box center [729, 543] width 79 height 16
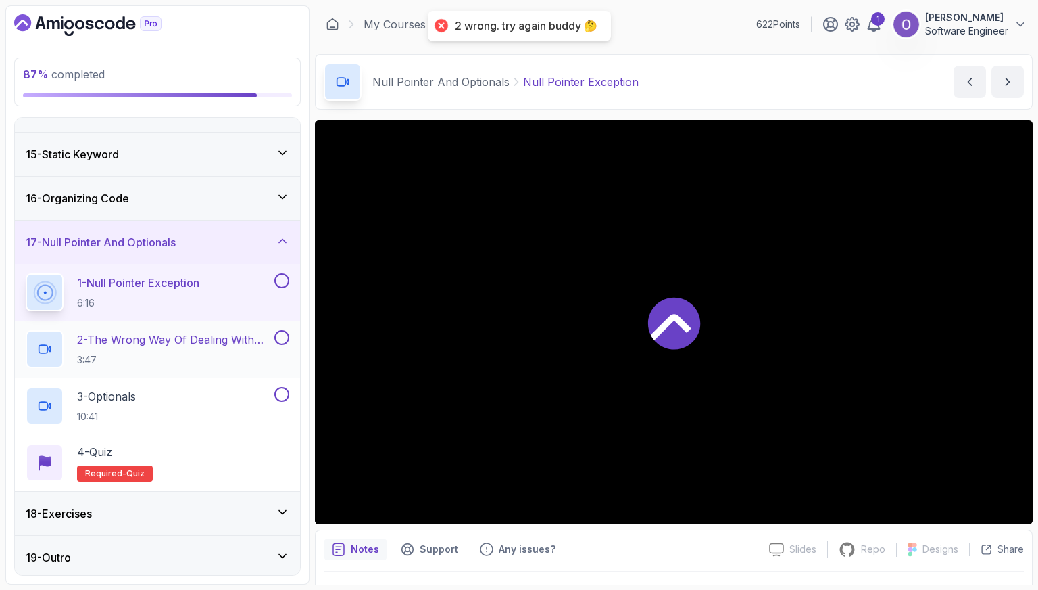
scroll to position [601, 0]
click at [281, 278] on button at bounding box center [281, 279] width 15 height 15
click at [281, 333] on button at bounding box center [281, 336] width 15 height 15
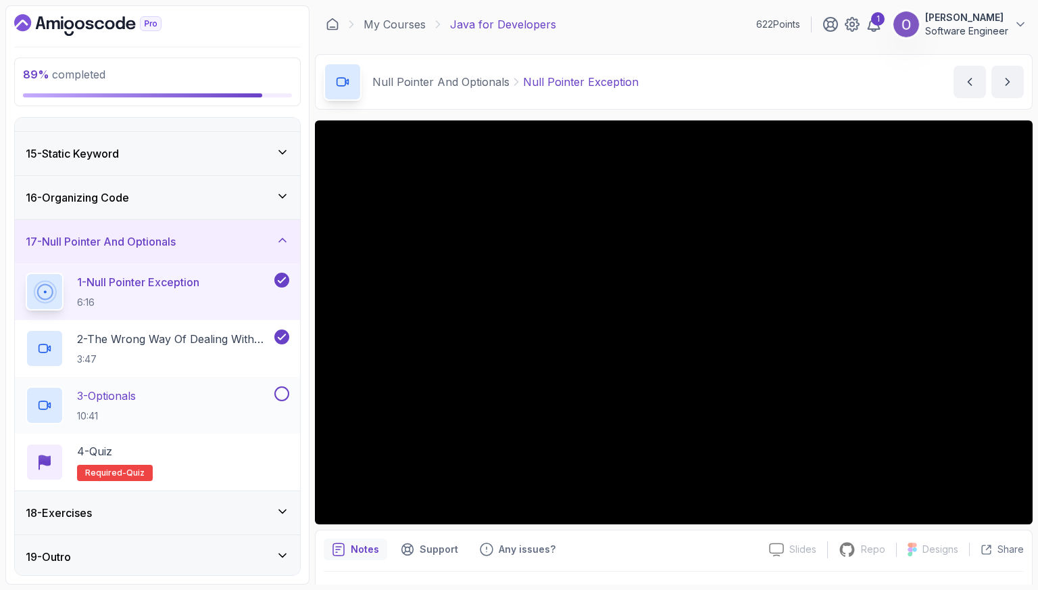
click at [240, 387] on div "3 - Optionals 10:41" at bounding box center [149, 405] width 246 height 38
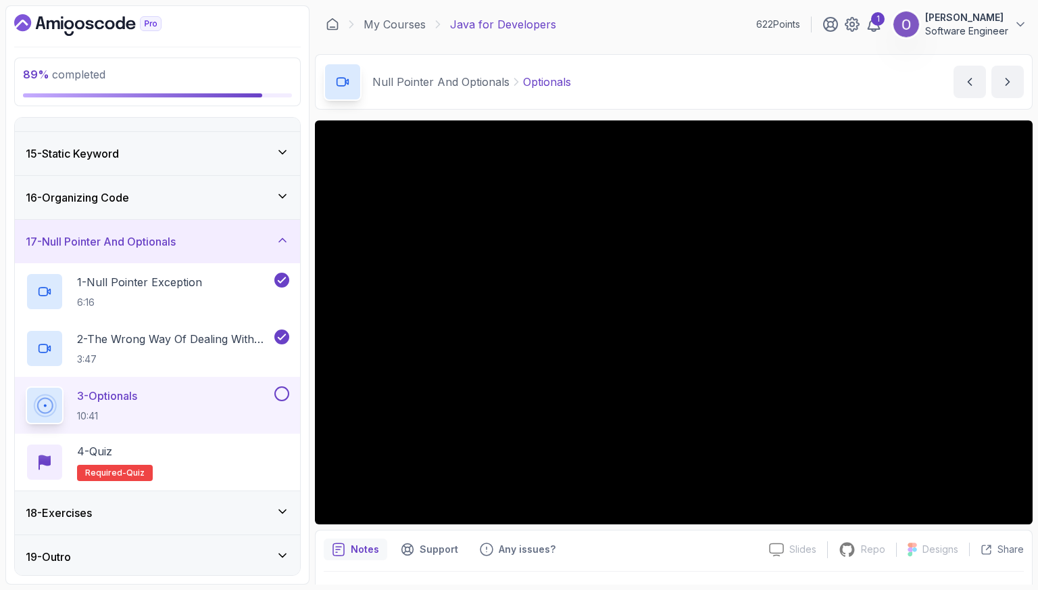
click at [240, 509] on div "18 - Exercises" at bounding box center [158, 512] width 264 height 16
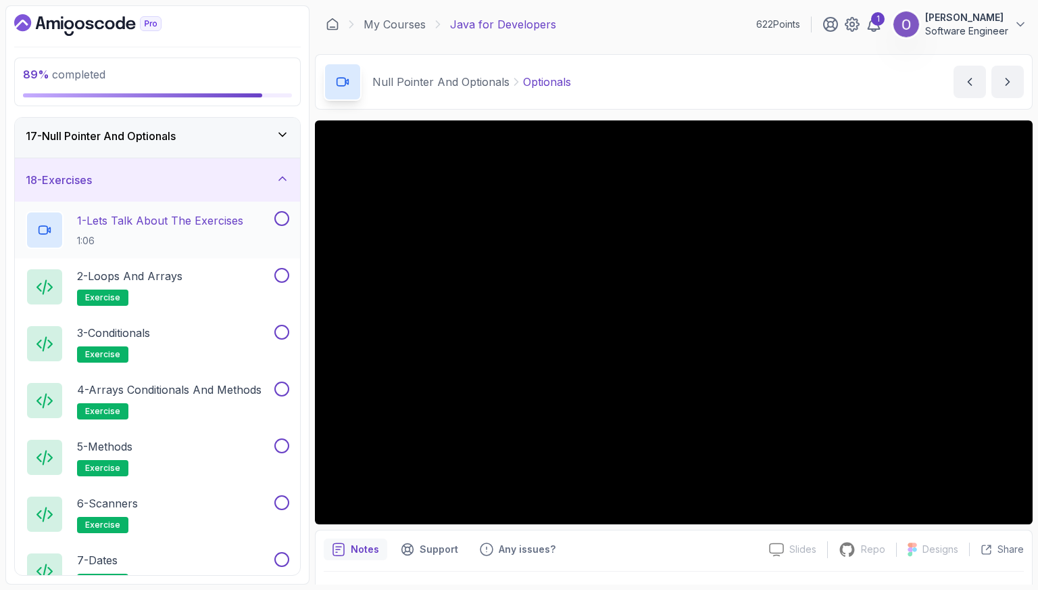
scroll to position [639, 0]
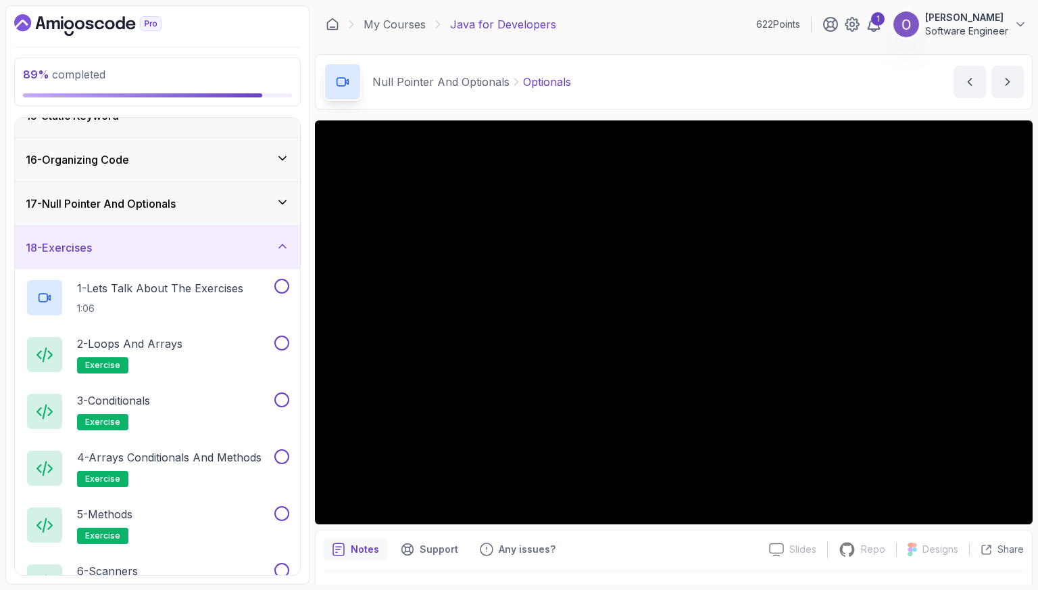
click at [222, 239] on div "18 - Exercises" at bounding box center [158, 247] width 264 height 16
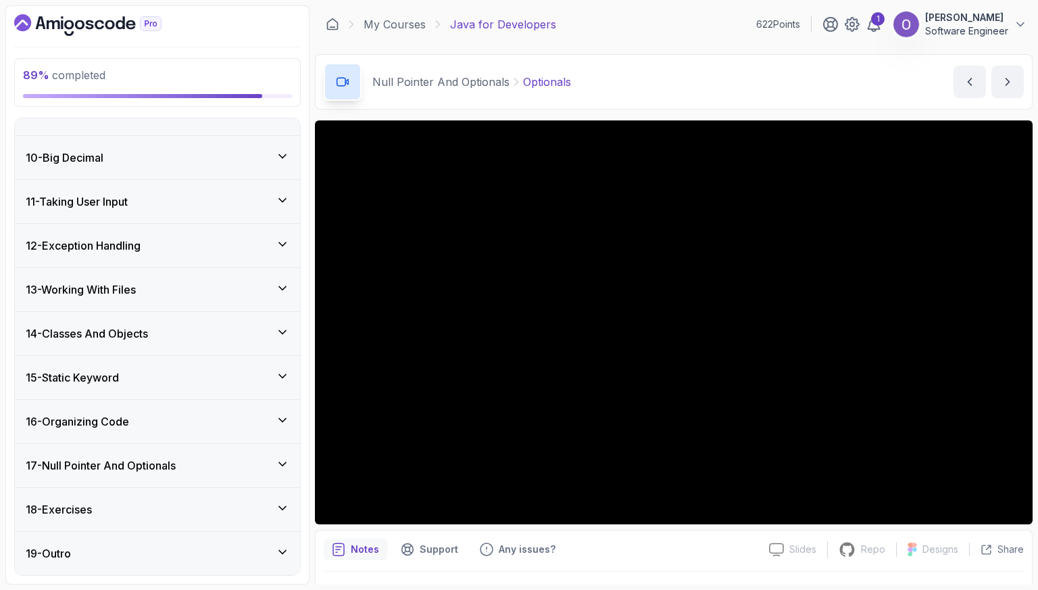
scroll to position [374, 0]
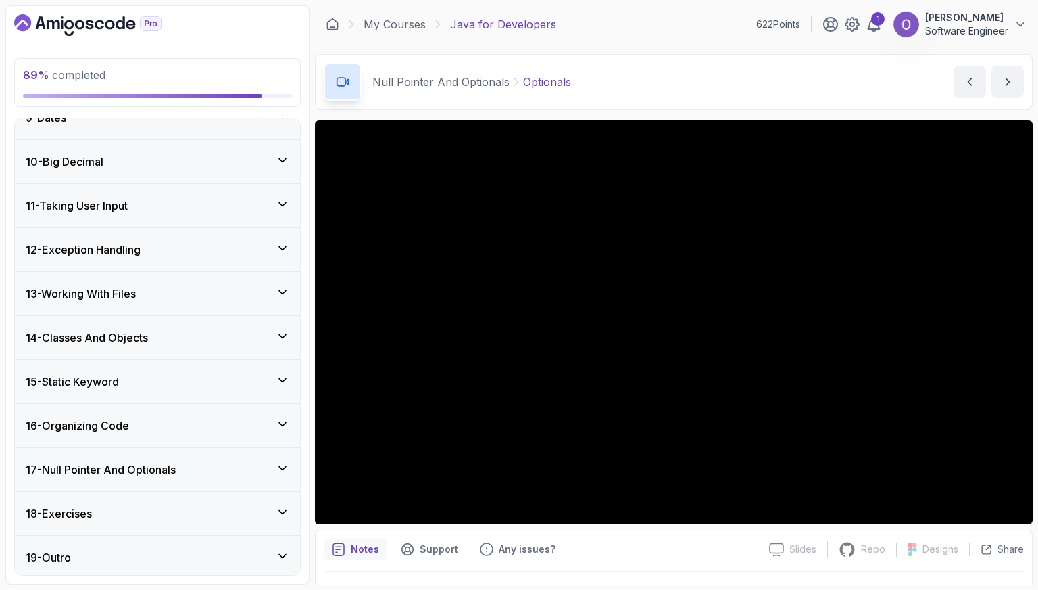
click at [227, 469] on div "17 - Null Pointer And Optionals" at bounding box center [158, 469] width 264 height 16
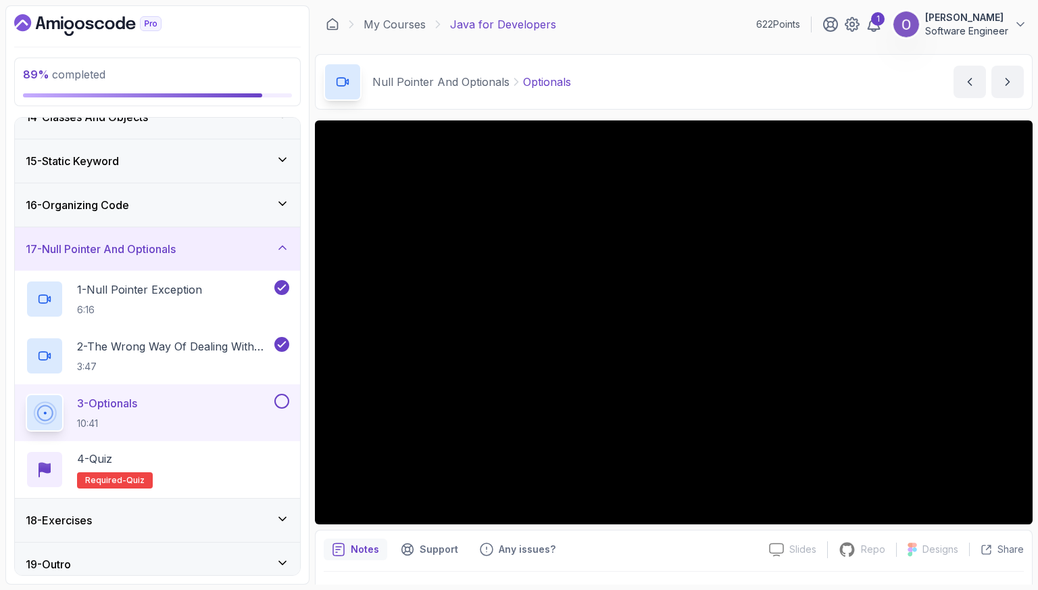
scroll to position [601, 0]
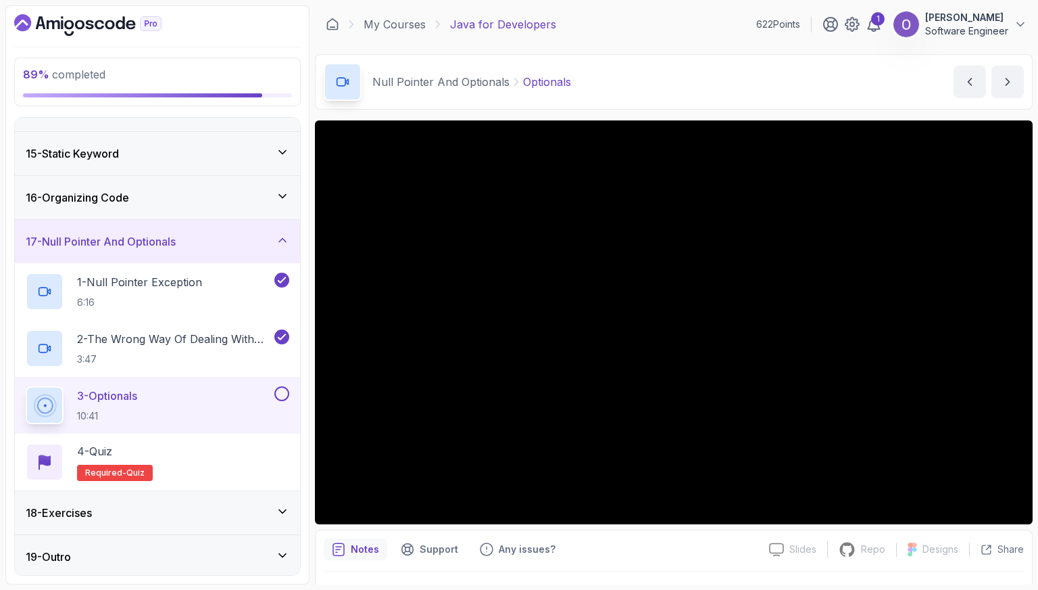
click at [283, 390] on button at bounding box center [281, 393] width 15 height 15
click at [254, 459] on div "4 - Quiz Required- quiz" at bounding box center [158, 462] width 264 height 38
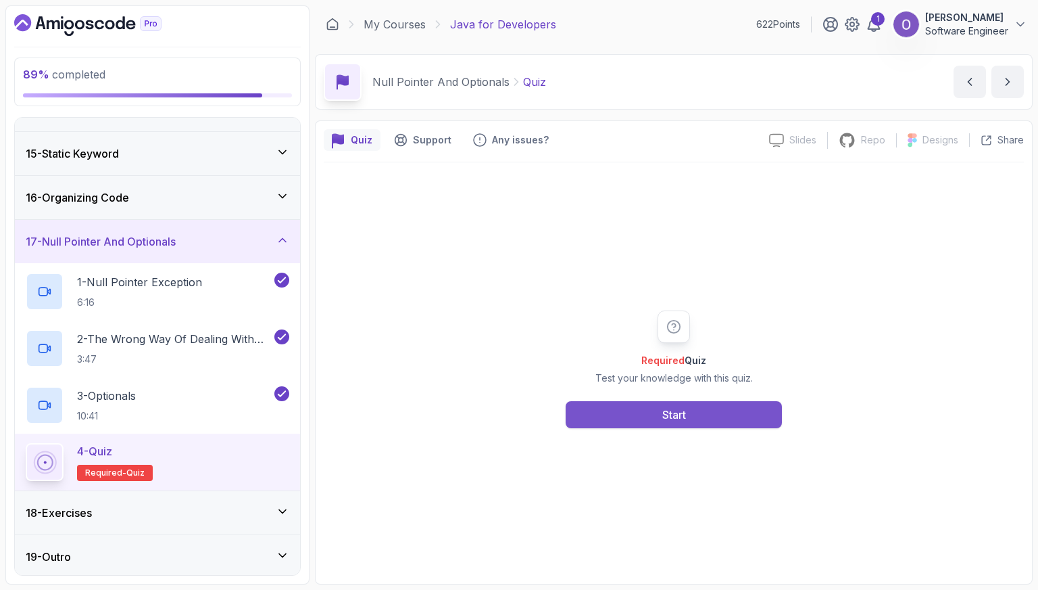
click at [633, 414] on button "Start" at bounding box center [674, 414] width 216 height 27
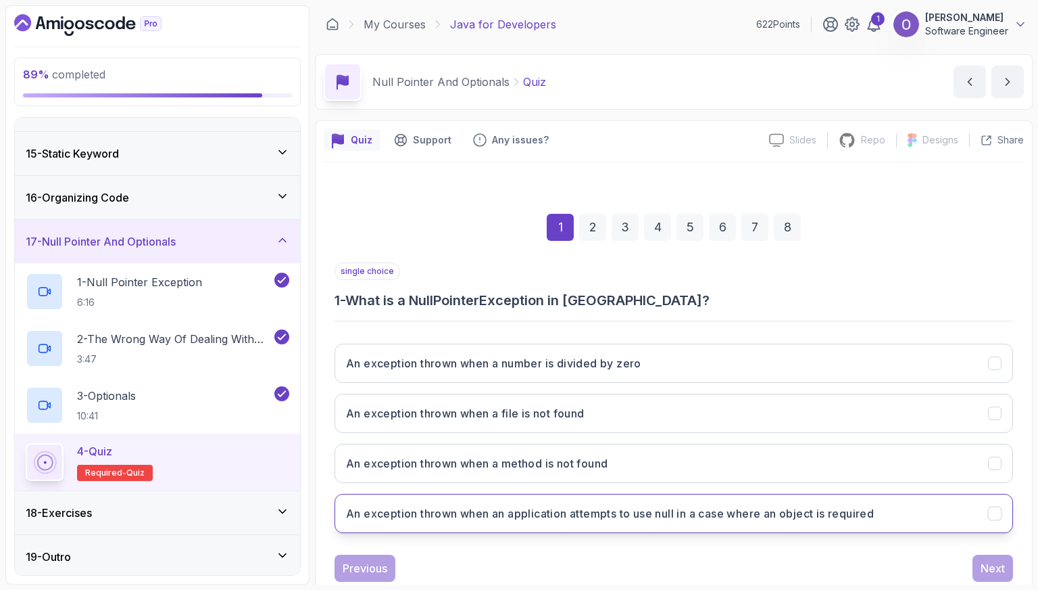
click at [603, 505] on h3 "An exception thrown when an application attempts to use null in a case where an…" at bounding box center [610, 513] width 528 height 16
click at [997, 571] on div "Next" at bounding box center [993, 568] width 24 height 16
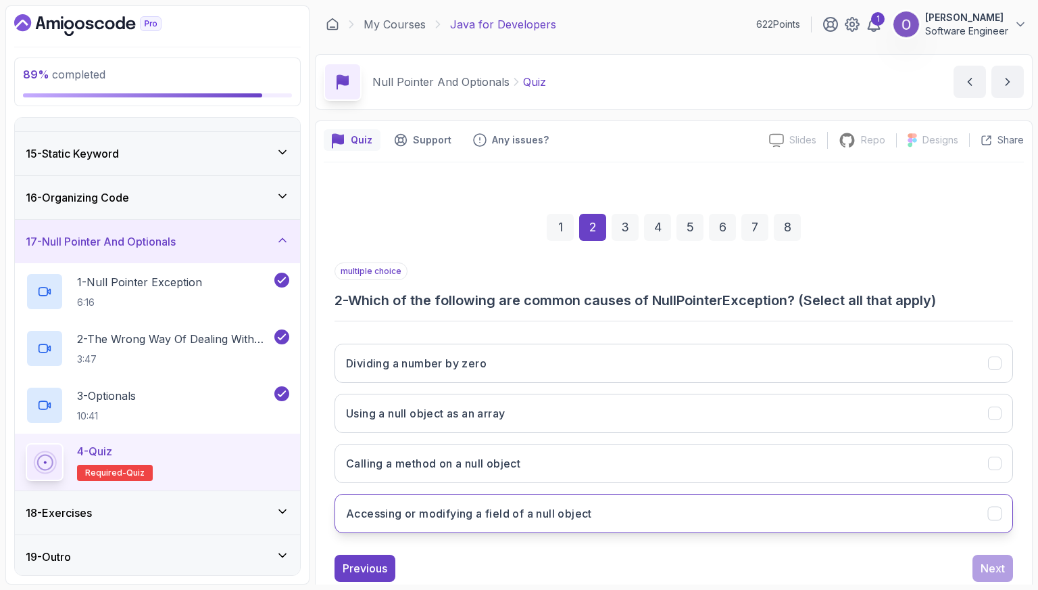
click at [604, 500] on button "Accessing or modifying a field of a null object" at bounding box center [674, 513] width 679 height 39
click at [984, 562] on div "Next" at bounding box center [993, 568] width 24 height 16
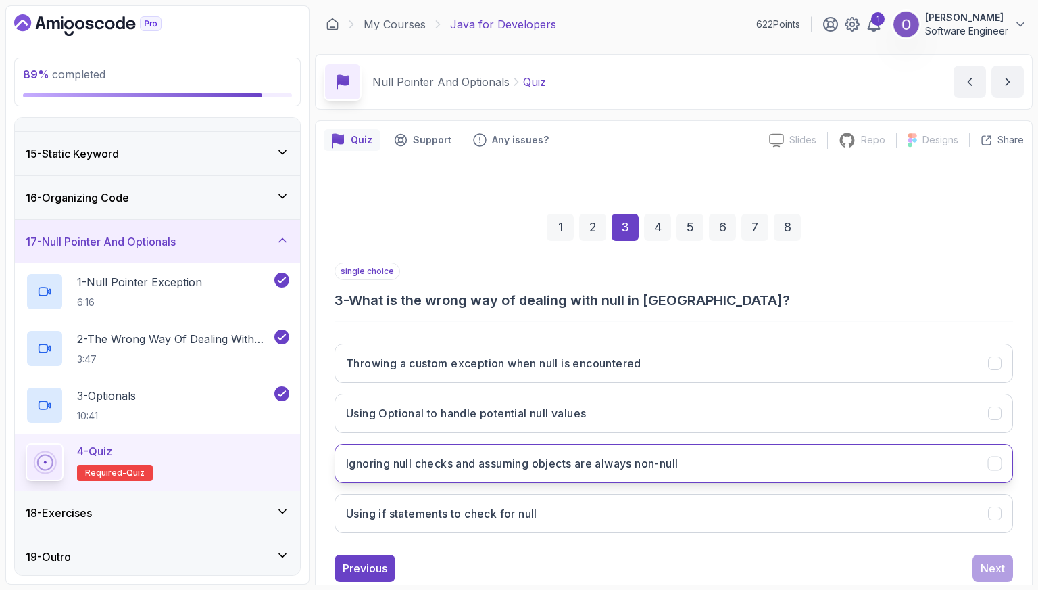
click at [576, 452] on button "Ignoring null checks and assuming objects are always non-null" at bounding box center [674, 462] width 679 height 39
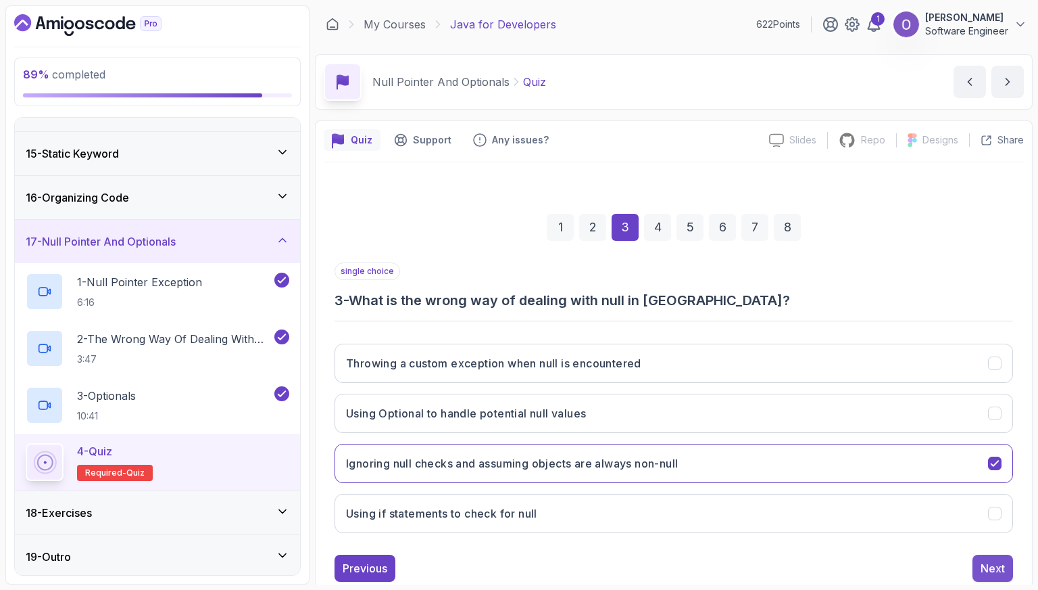
click at [994, 560] on div "Next" at bounding box center [993, 568] width 24 height 16
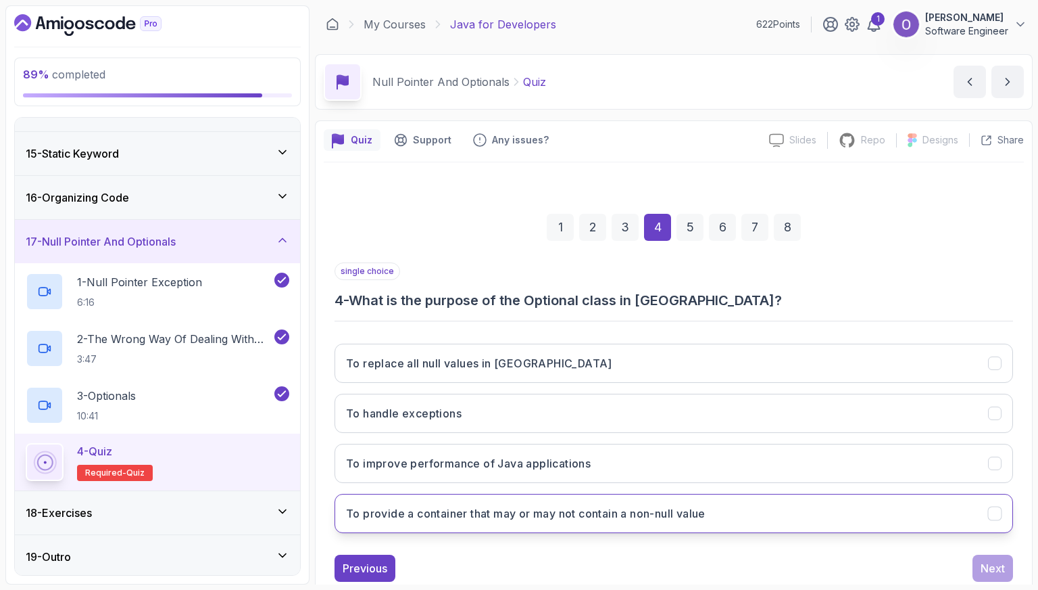
click at [566, 508] on h3 "To provide a container that may or may not contain a non-null value" at bounding box center [526, 513] width 360 height 16
click at [1024, 573] on div "Quiz Support Any issues? Slides Slides not available Repo Repository not availa…" at bounding box center [674, 370] width 718 height 500
click at [1007, 571] on button "Next" at bounding box center [993, 567] width 41 height 27
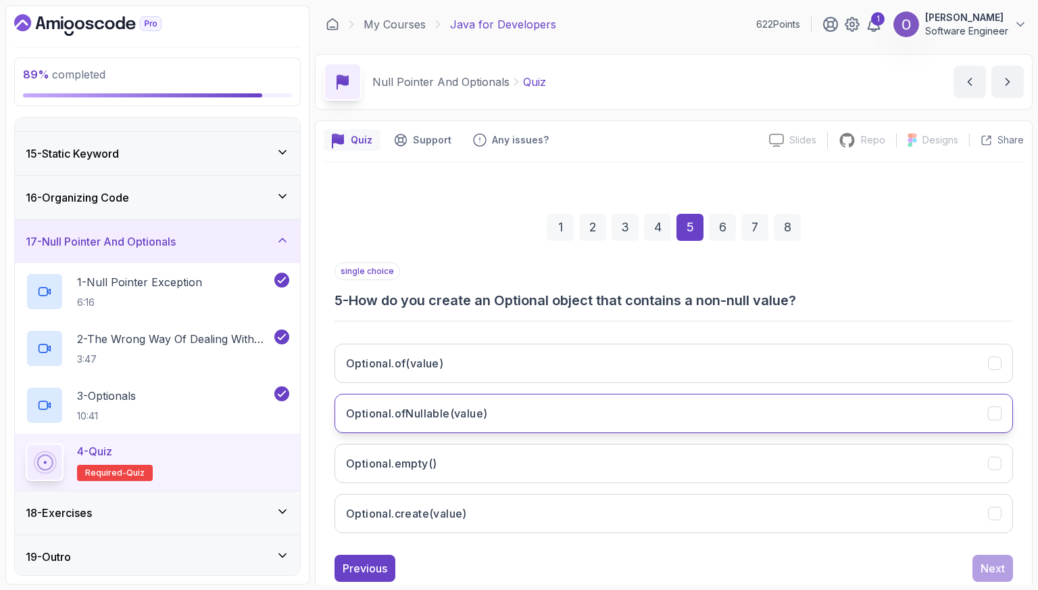
click at [549, 404] on button "Optional.ofNullable(value)" at bounding box center [674, 412] width 679 height 39
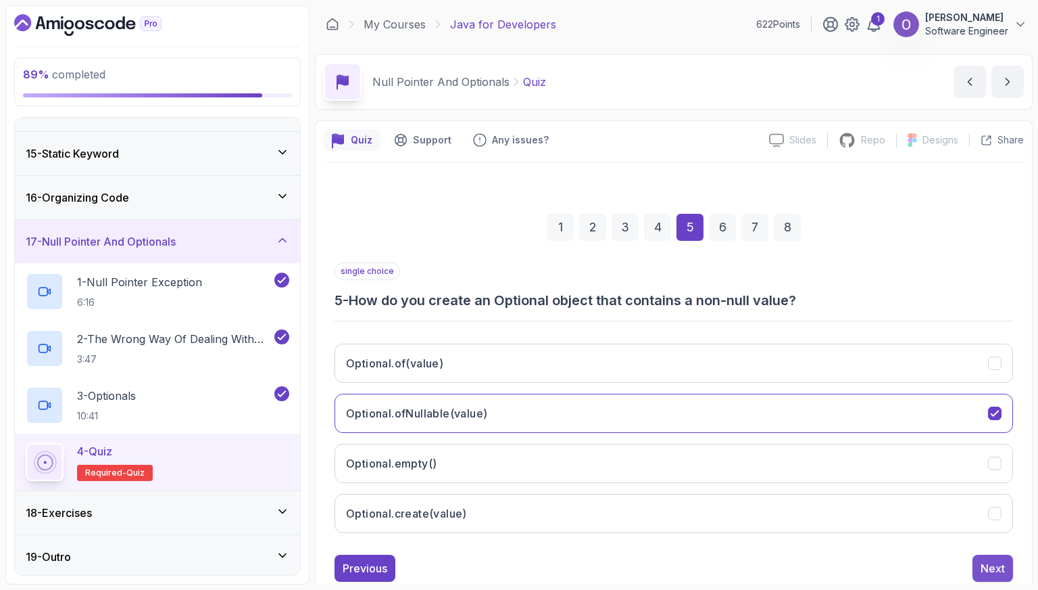
click at [984, 563] on div "Next" at bounding box center [993, 568] width 24 height 16
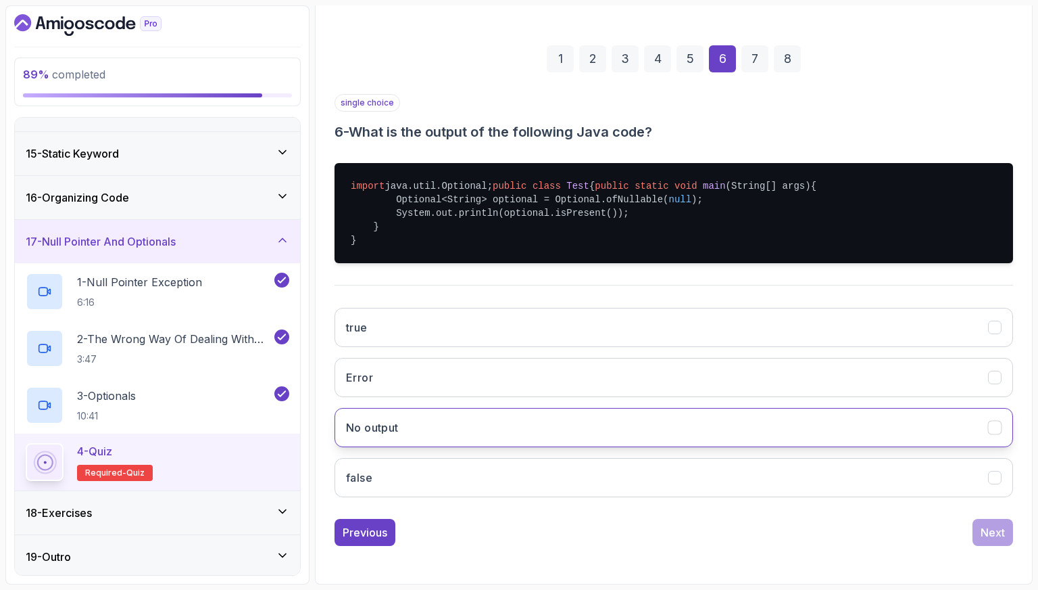
scroll to position [193, 0]
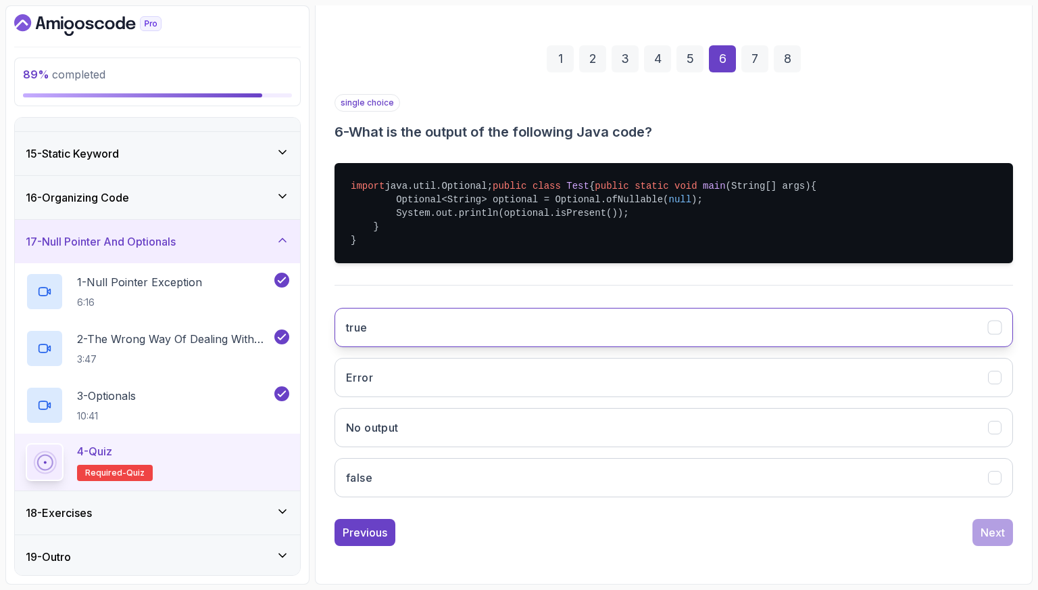
click at [560, 336] on button "true" at bounding box center [674, 327] width 679 height 39
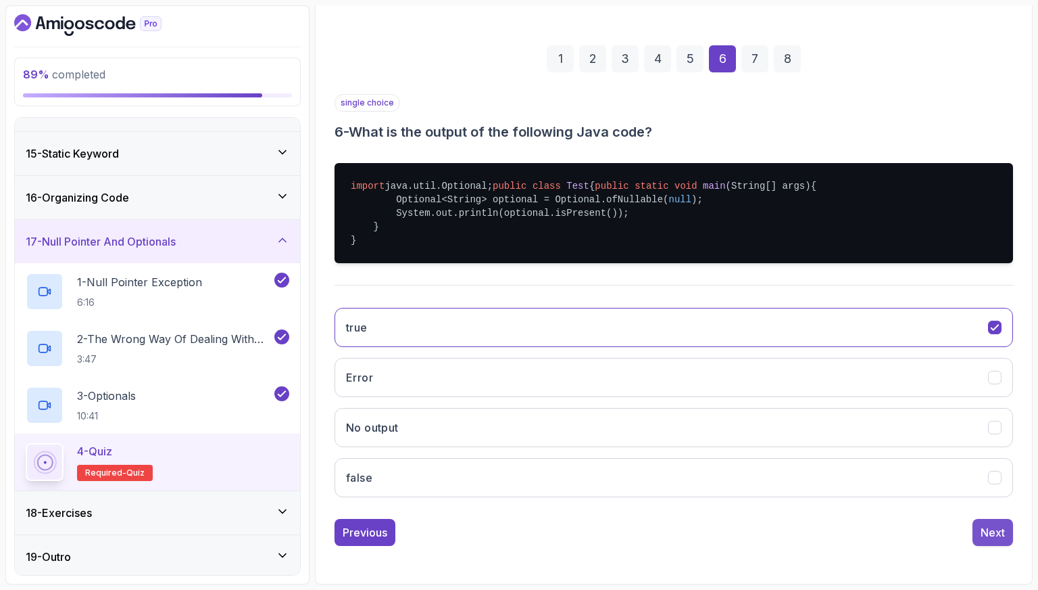
click at [989, 534] on div "Next" at bounding box center [993, 532] width 24 height 16
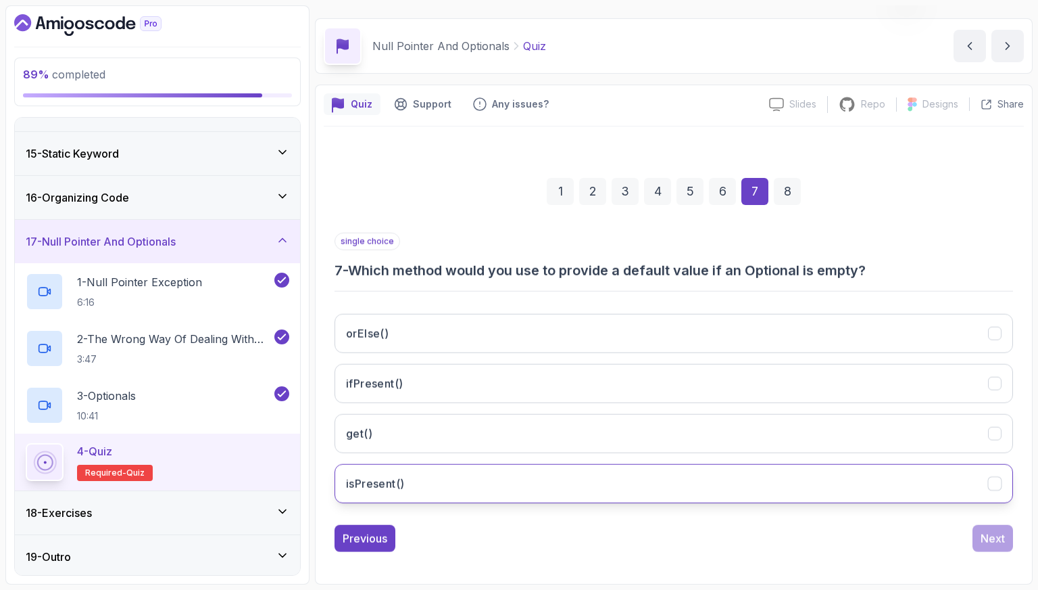
scroll to position [34, 0]
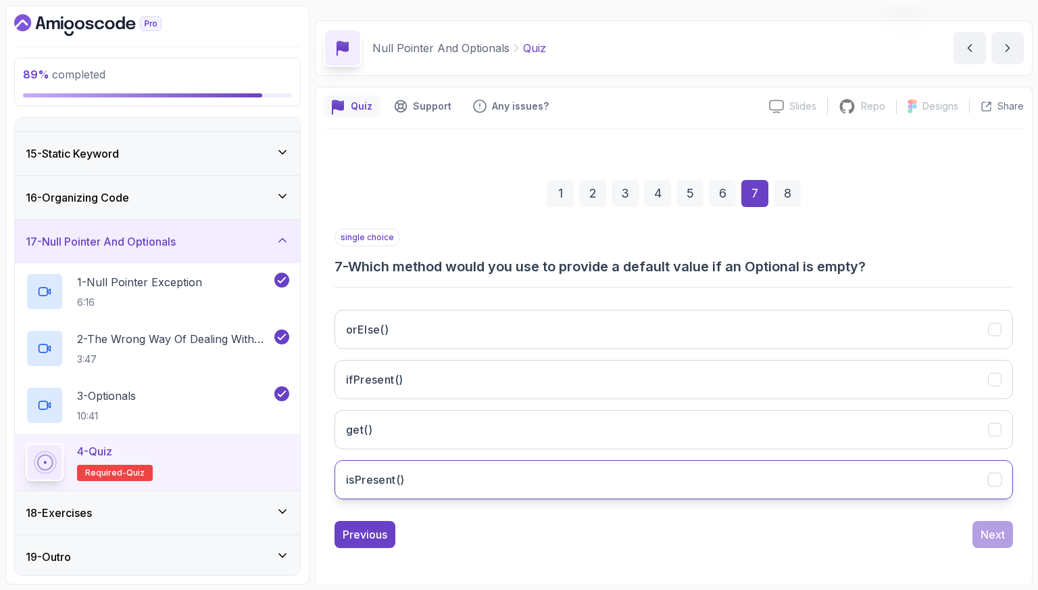
click at [661, 495] on button "isPresent()" at bounding box center [674, 479] width 679 height 39
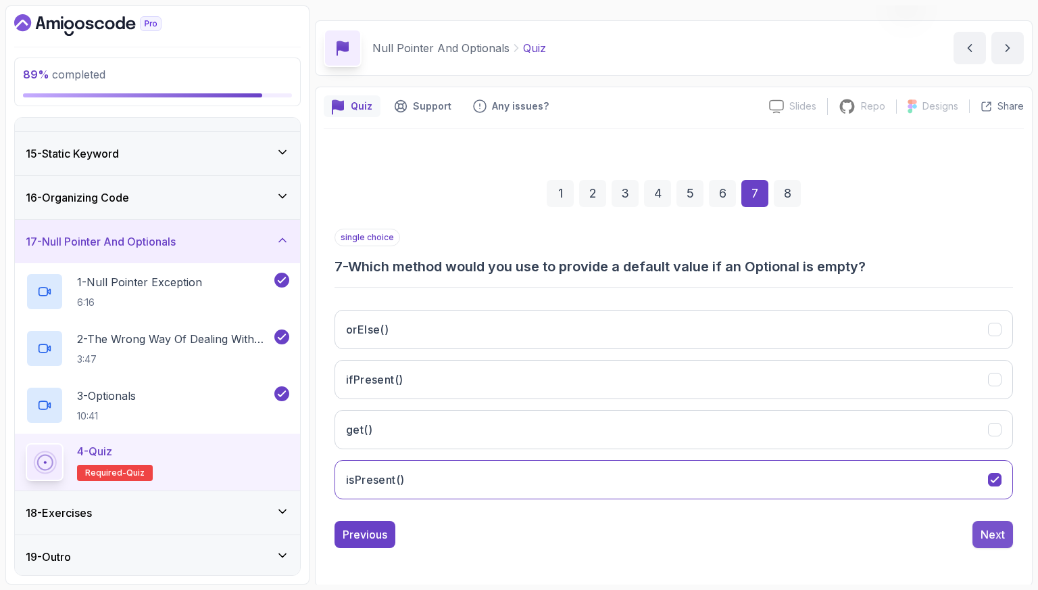
click at [1003, 536] on div "Next" at bounding box center [993, 534] width 24 height 16
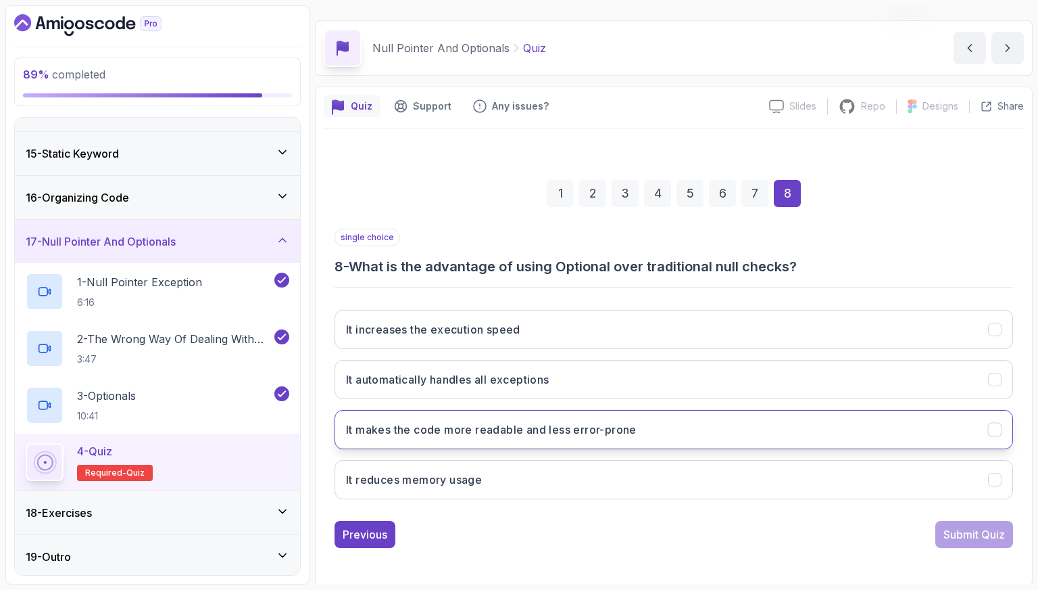
click at [658, 416] on button "It makes the code more readable and less error-prone" at bounding box center [674, 429] width 679 height 39
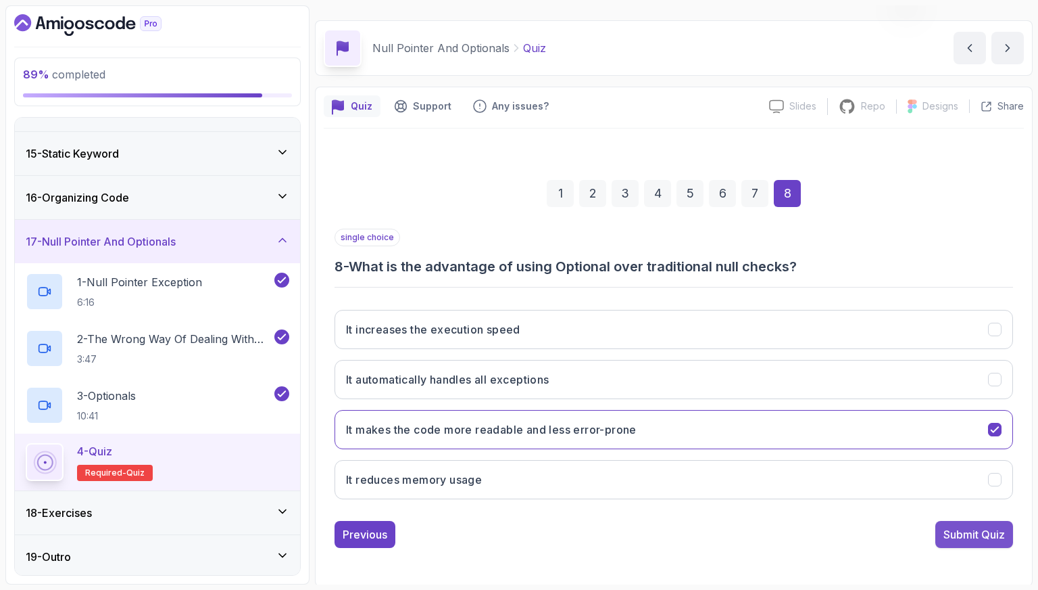
click at [982, 537] on div "Submit Quiz" at bounding box center [975, 534] width 62 height 16
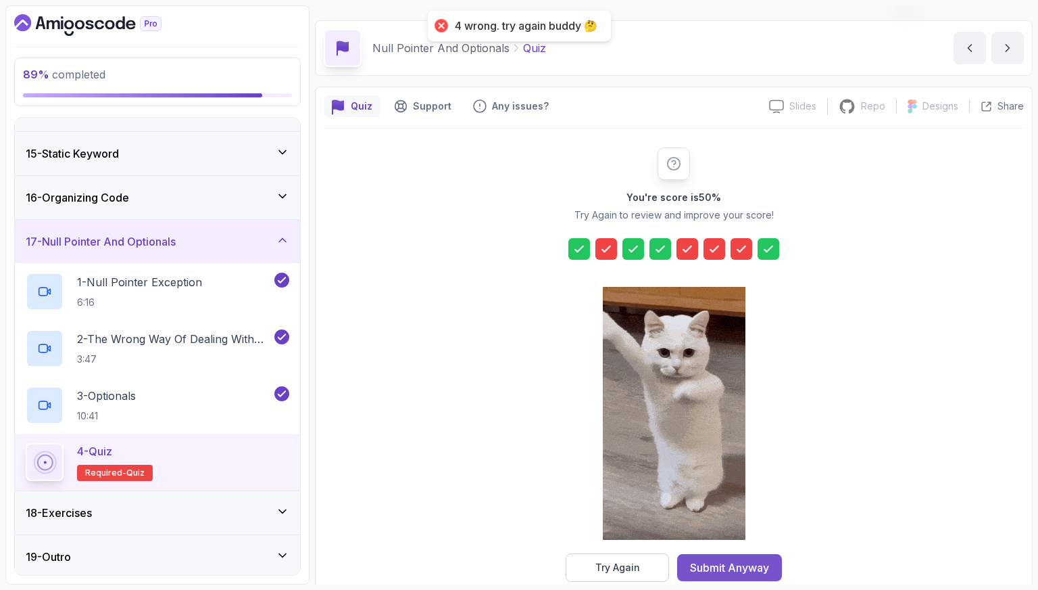
click at [746, 559] on div "Submit Anyway" at bounding box center [729, 567] width 79 height 16
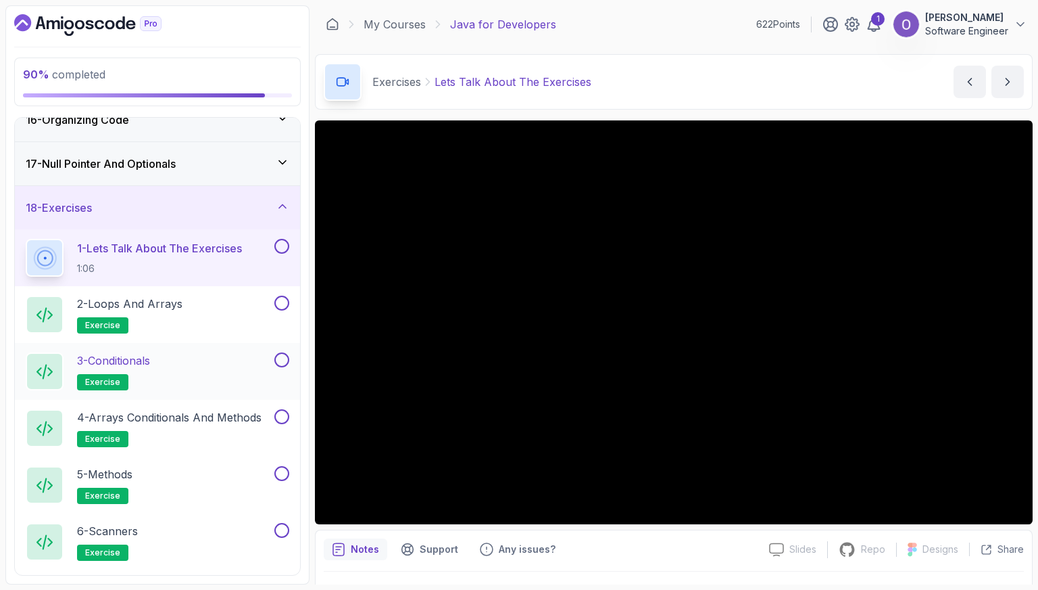
scroll to position [736, 0]
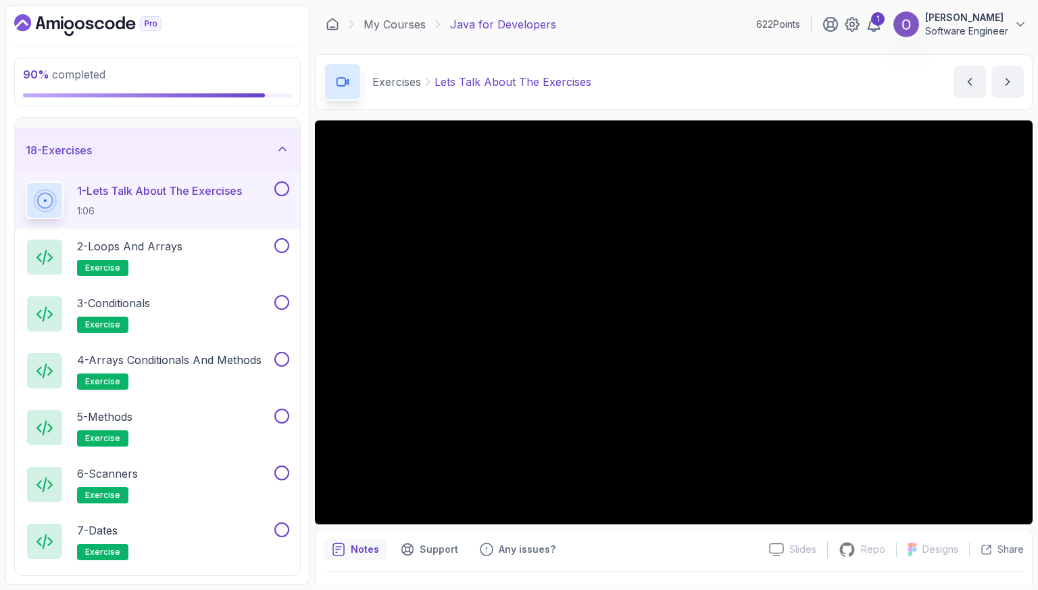
click at [283, 187] on button at bounding box center [281, 188] width 15 height 15
click at [284, 241] on button at bounding box center [281, 245] width 15 height 15
click at [285, 301] on button at bounding box center [281, 302] width 15 height 15
click at [280, 363] on button "4 - Arrays Conditionals and Methods exercise" at bounding box center [158, 371] width 264 height 38
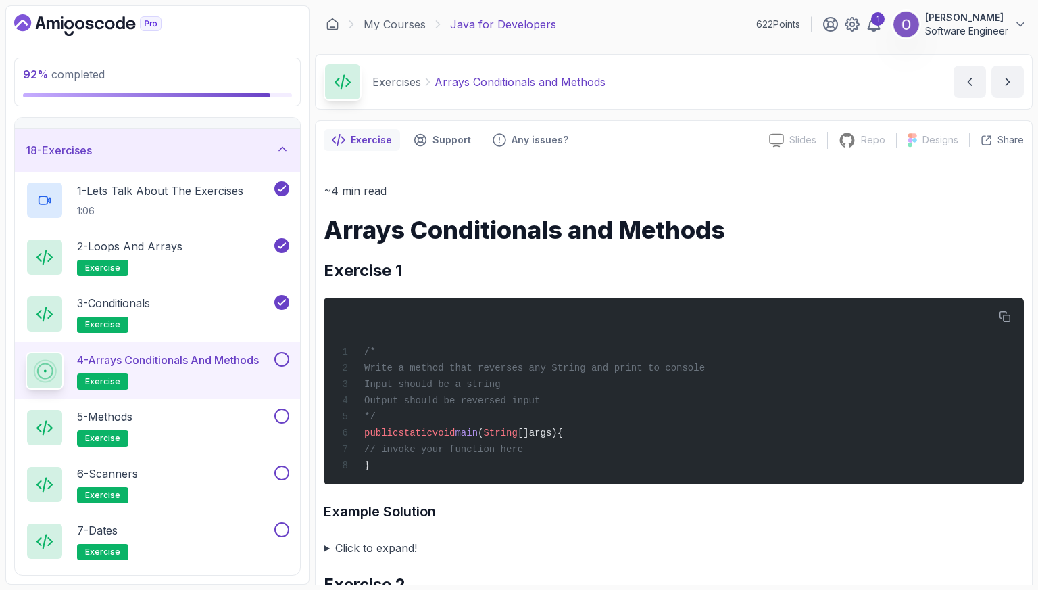
click at [279, 365] on button "4 - Arrays Conditionals and Methods exercise" at bounding box center [158, 371] width 264 height 38
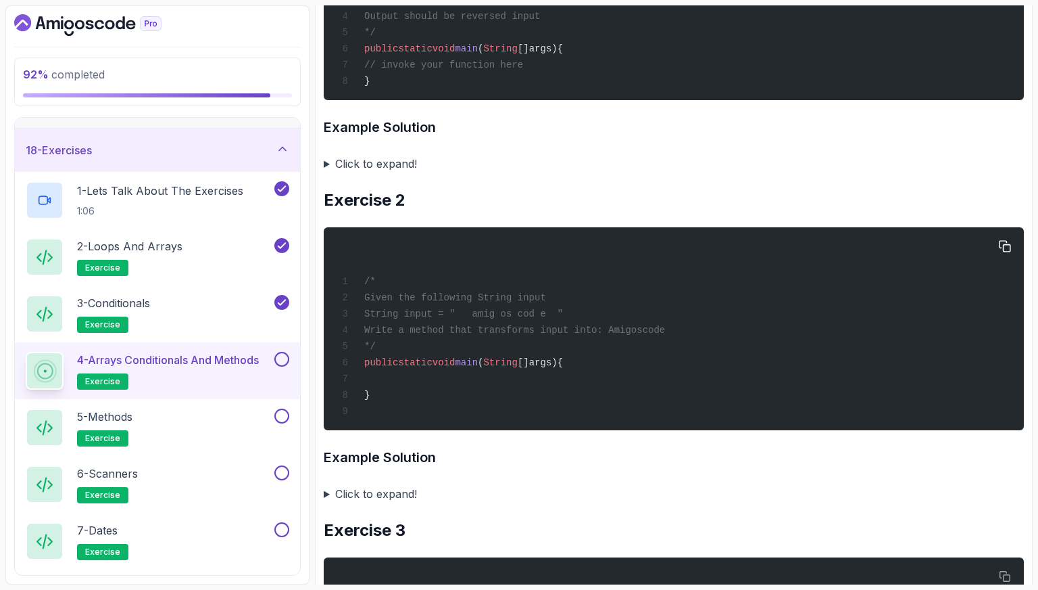
scroll to position [473, 0]
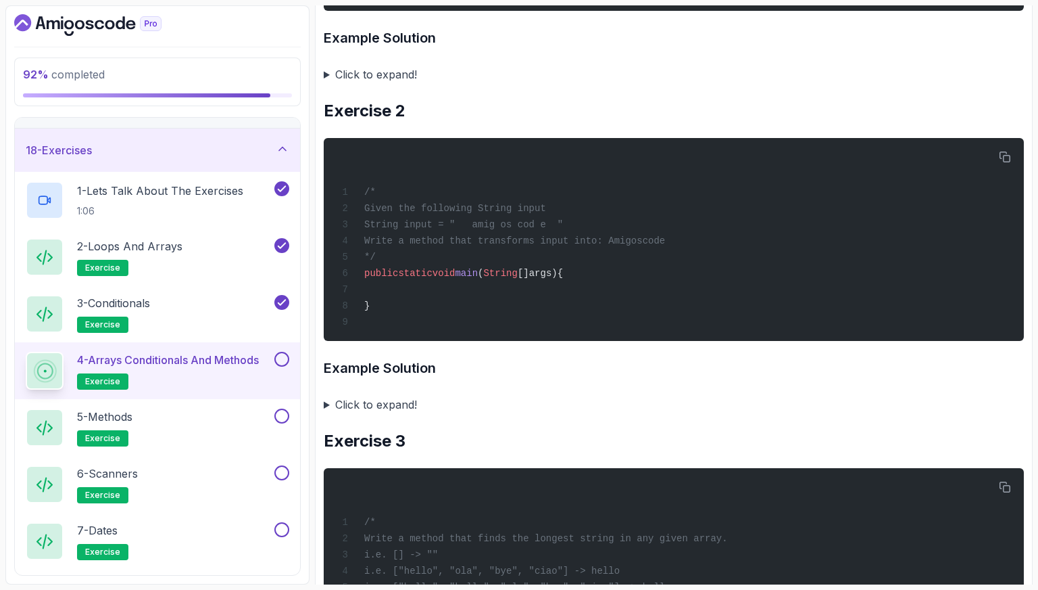
click at [364, 395] on summary "Click to expand!" at bounding box center [674, 404] width 700 height 19
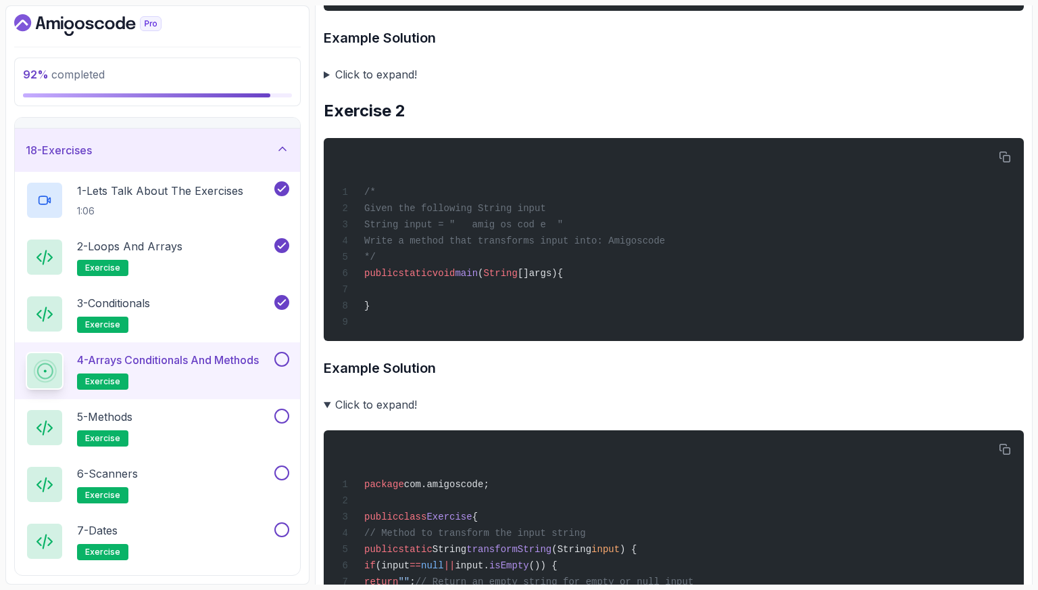
click at [364, 398] on summary "Click to expand!" at bounding box center [674, 404] width 700 height 19
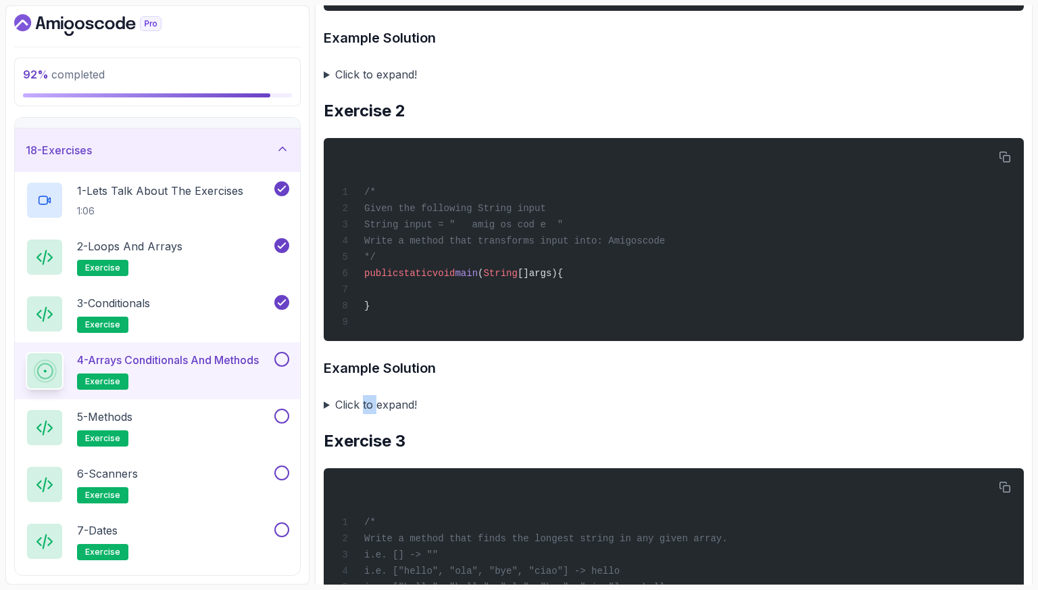
click at [364, 398] on summary "Click to expand!" at bounding box center [674, 404] width 700 height 19
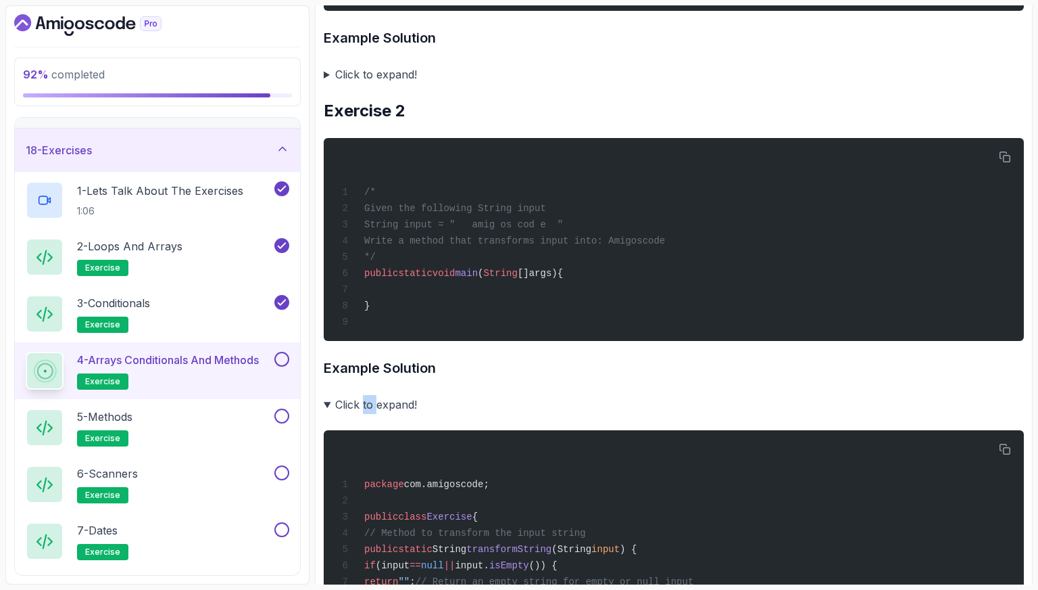
click at [368, 398] on summary "Click to expand!" at bounding box center [674, 404] width 700 height 19
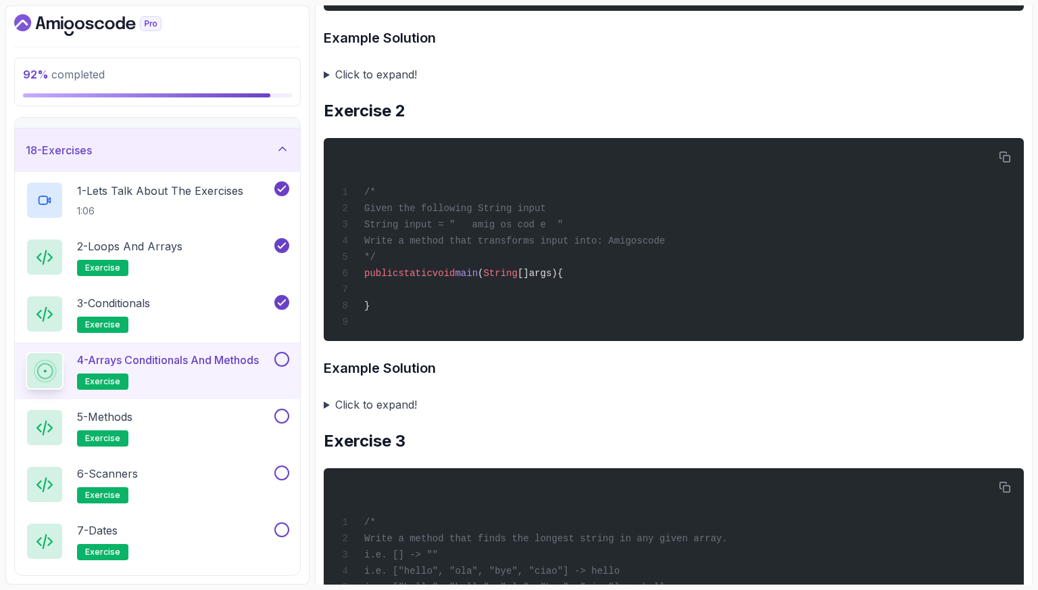
click at [381, 401] on summary "Click to expand!" at bounding box center [674, 404] width 700 height 19
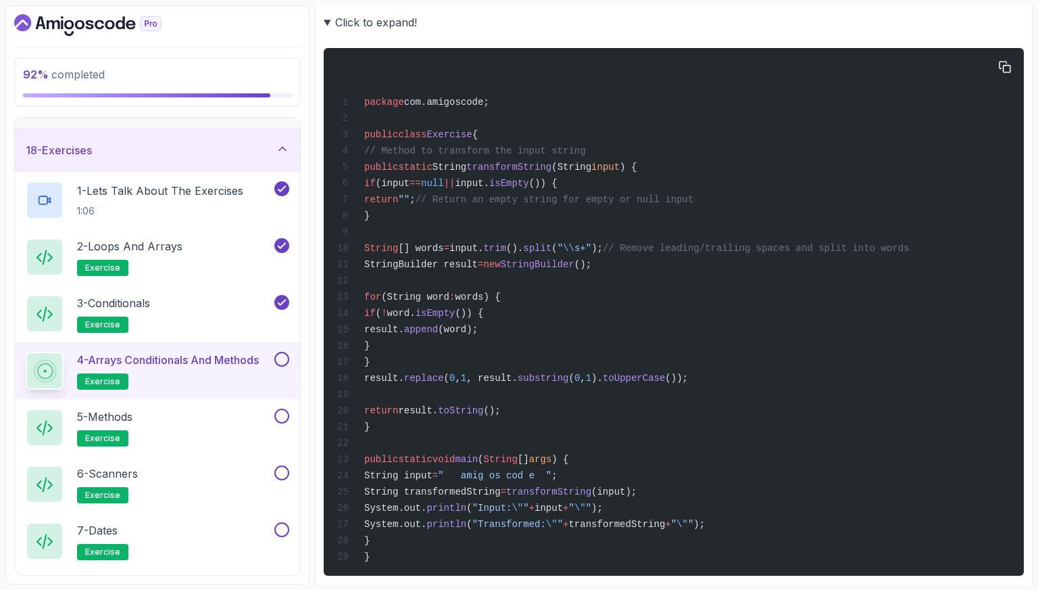
scroll to position [879, 0]
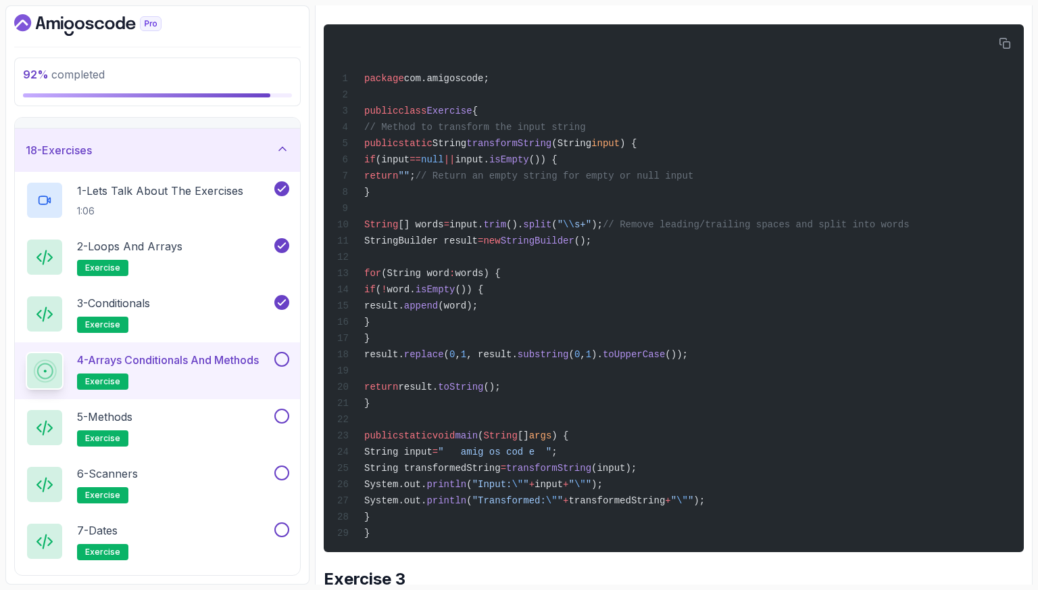
click at [284, 354] on button at bounding box center [281, 359] width 15 height 15
click at [224, 256] on div "2 - Loops and Arrays exercise" at bounding box center [149, 257] width 246 height 38
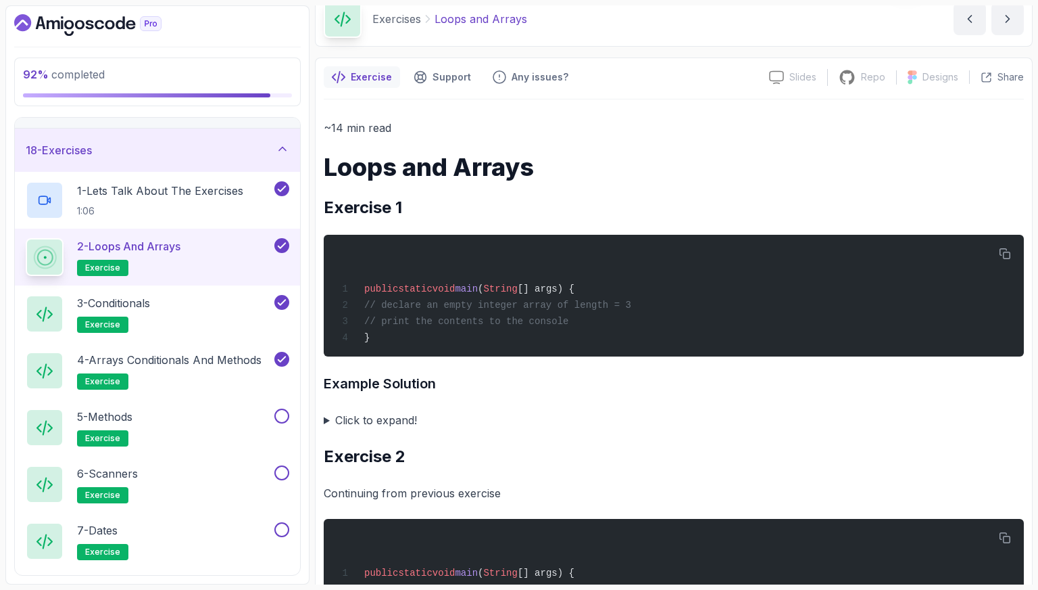
scroll to position [135, 0]
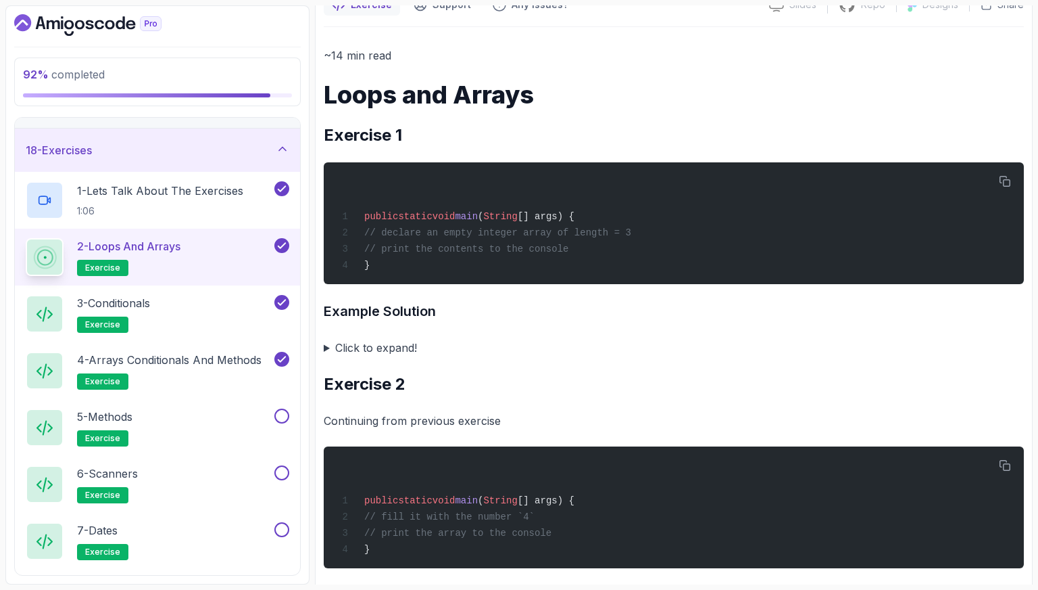
click at [392, 345] on summary "Click to expand!" at bounding box center [674, 347] width 700 height 19
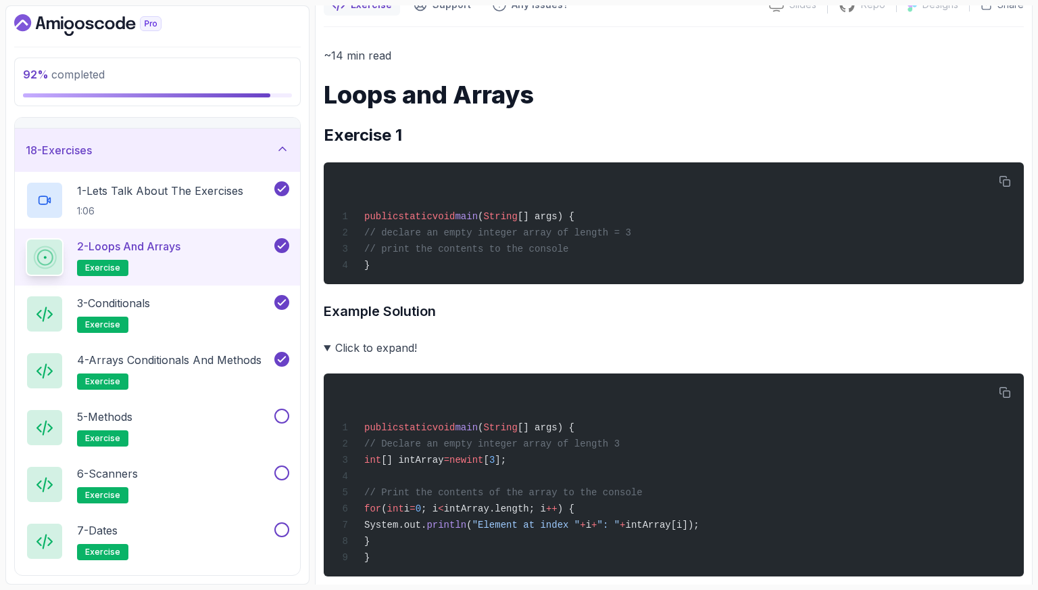
click at [402, 355] on summary "Click to expand!" at bounding box center [674, 347] width 700 height 19
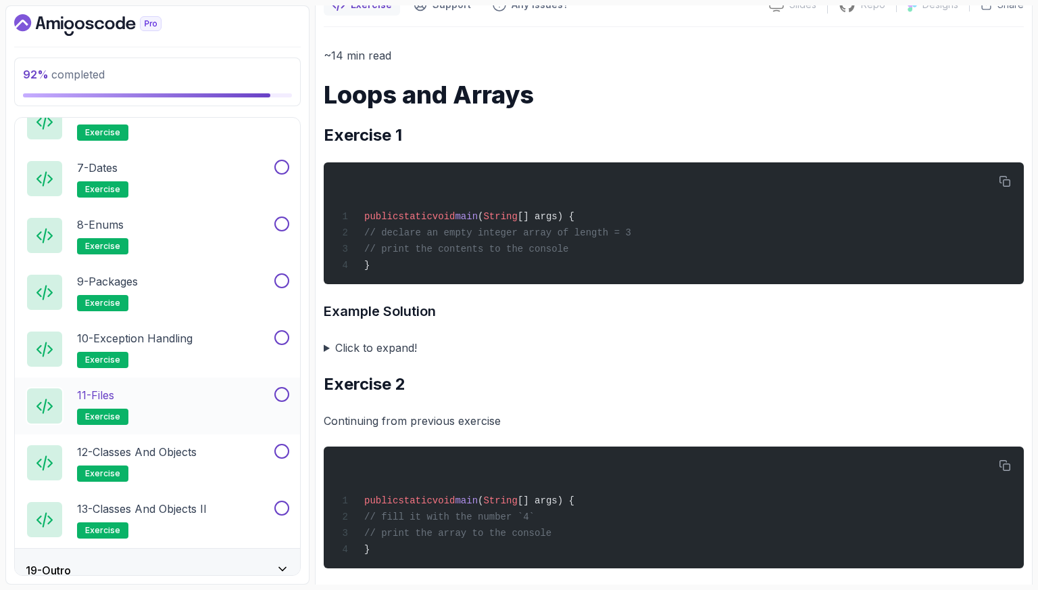
scroll to position [1112, 0]
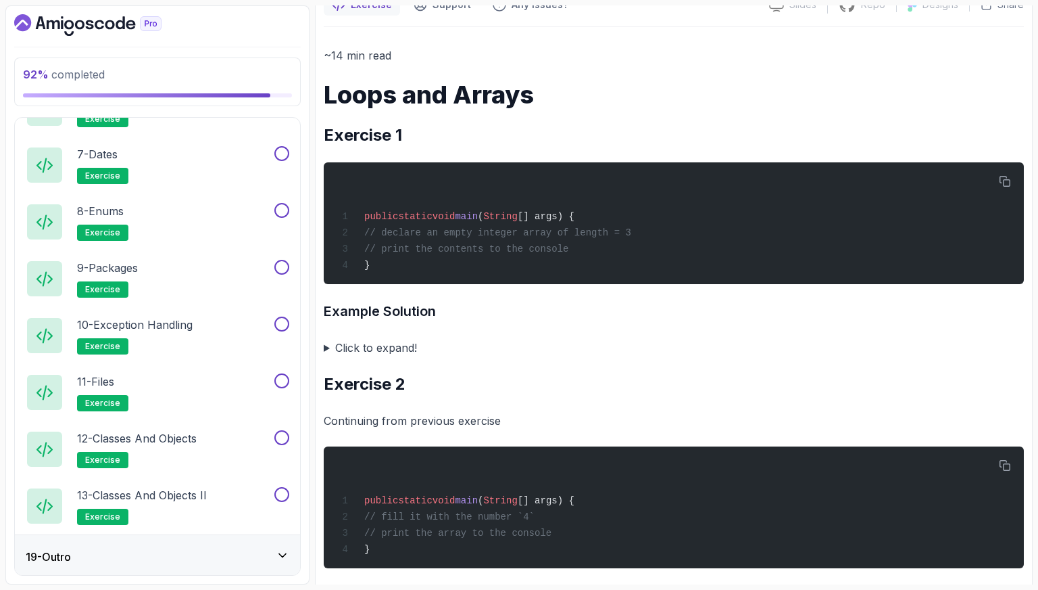
click at [189, 552] on div "19 - Outro" at bounding box center [158, 556] width 264 height 16
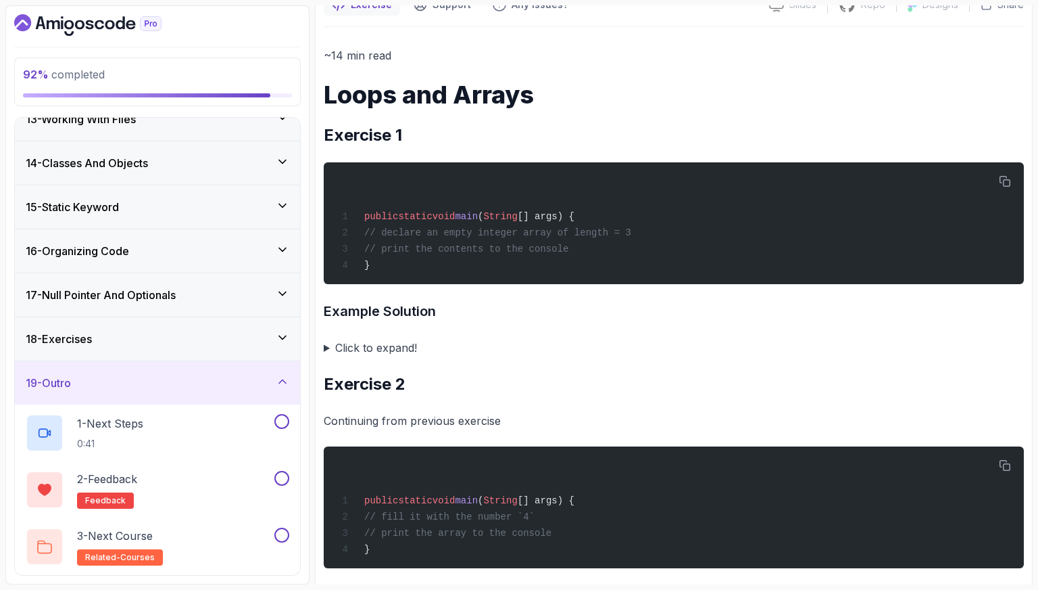
scroll to position [374, 0]
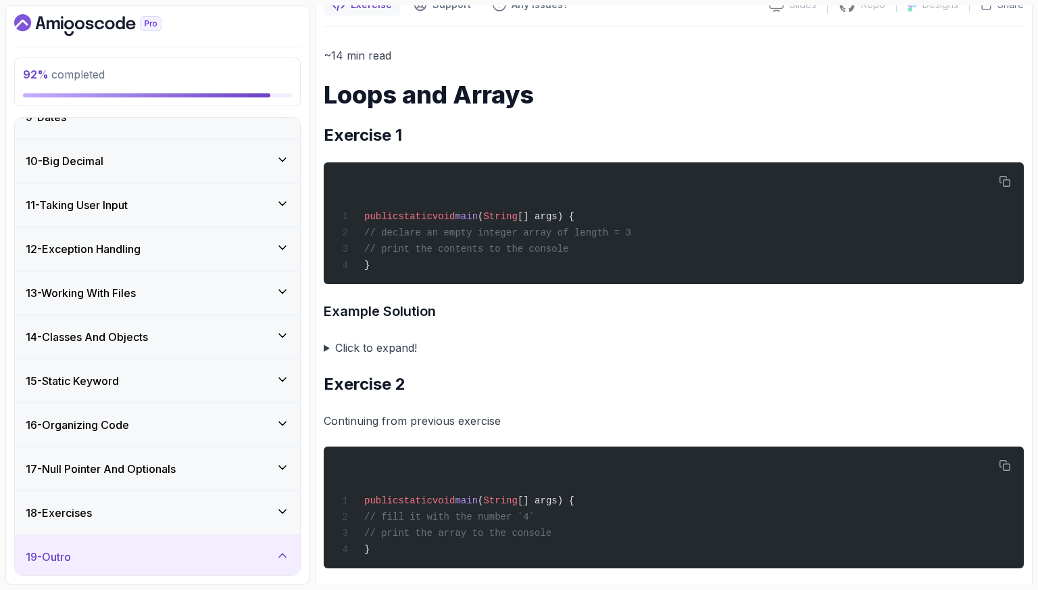
click at [202, 548] on div "19 - Outro" at bounding box center [158, 556] width 264 height 16
click at [265, 556] on div "19 - Outro" at bounding box center [158, 557] width 264 height 16
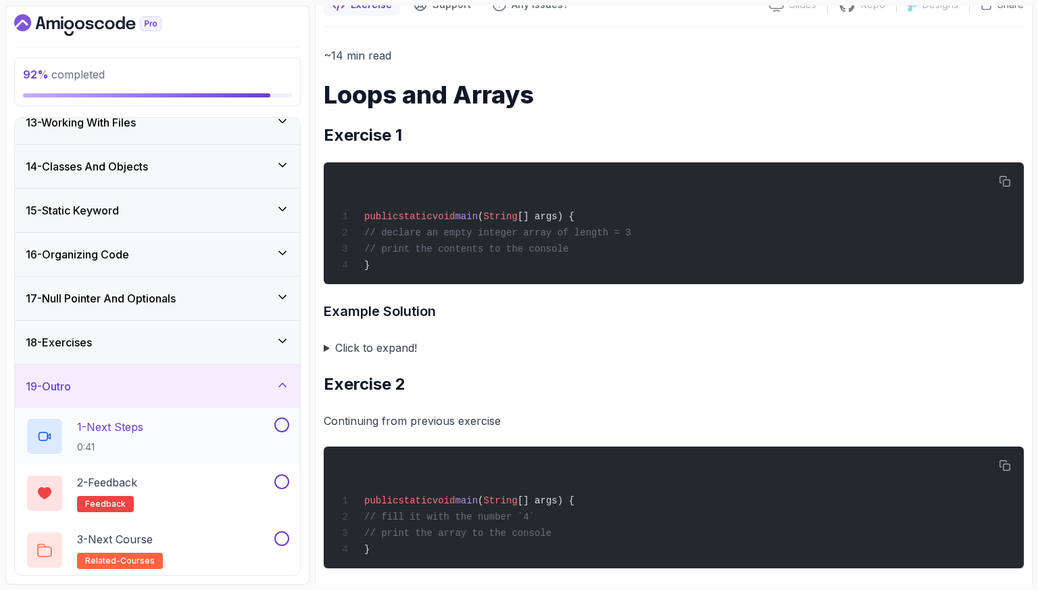
click at [203, 448] on div "1 - Next Steps 0:41" at bounding box center [149, 436] width 246 height 38
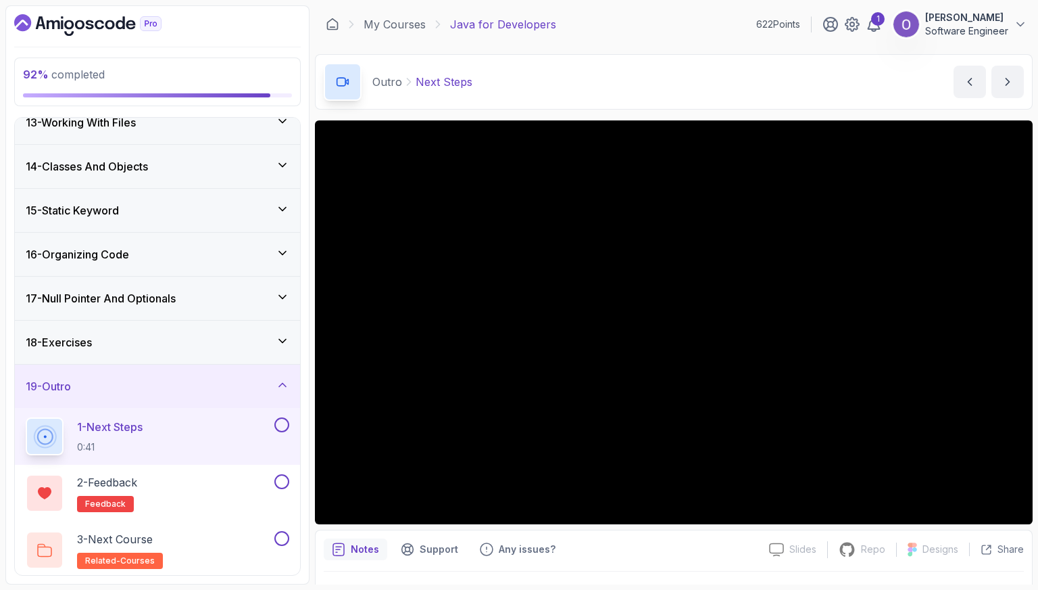
click at [283, 418] on button at bounding box center [281, 424] width 15 height 15
click at [281, 474] on button at bounding box center [281, 481] width 15 height 15
click at [249, 540] on div "3 - Next Course related-courses" at bounding box center [149, 550] width 246 height 38
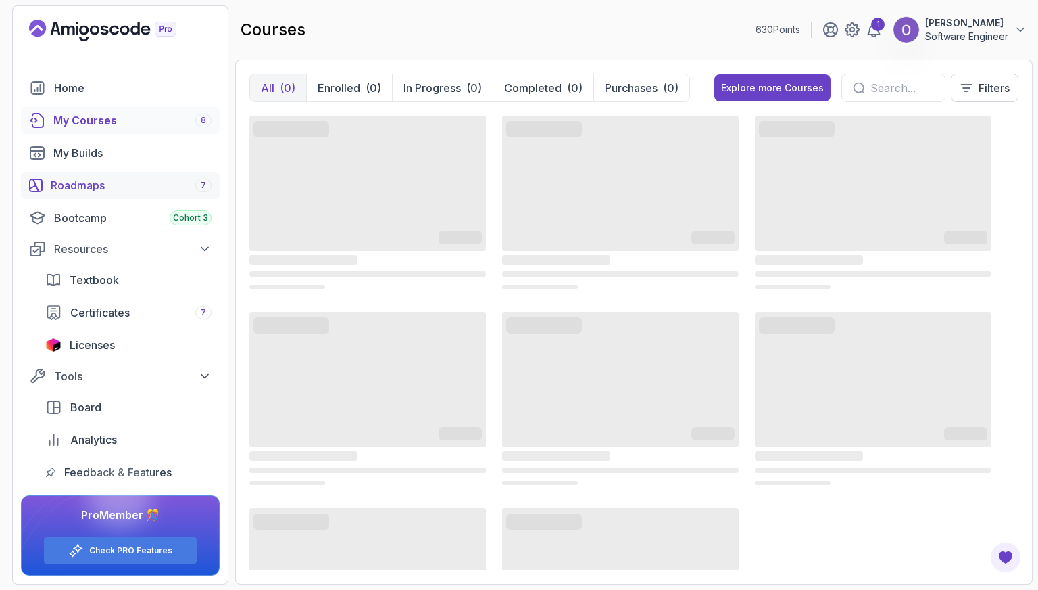
click at [114, 188] on div "Roadmaps 7" at bounding box center [131, 185] width 161 height 16
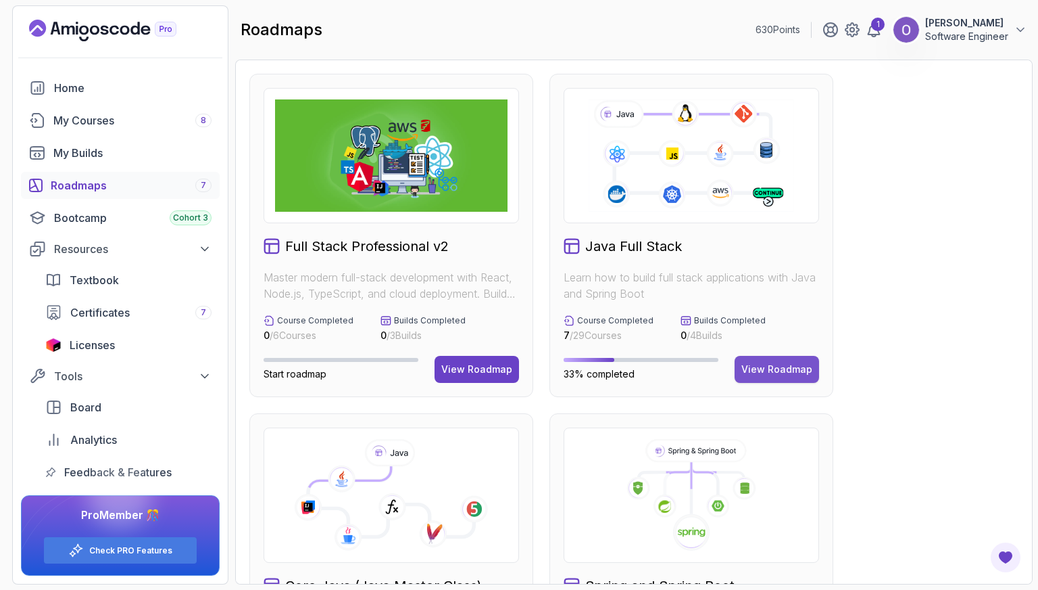
click at [768, 362] on div "View Roadmap" at bounding box center [777, 369] width 71 height 14
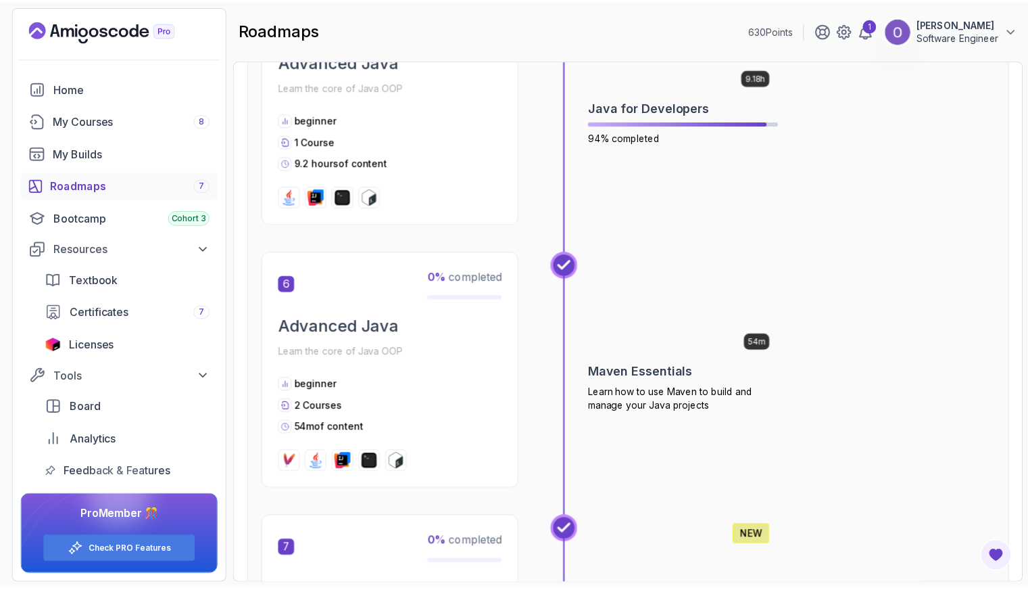
scroll to position [1487, 0]
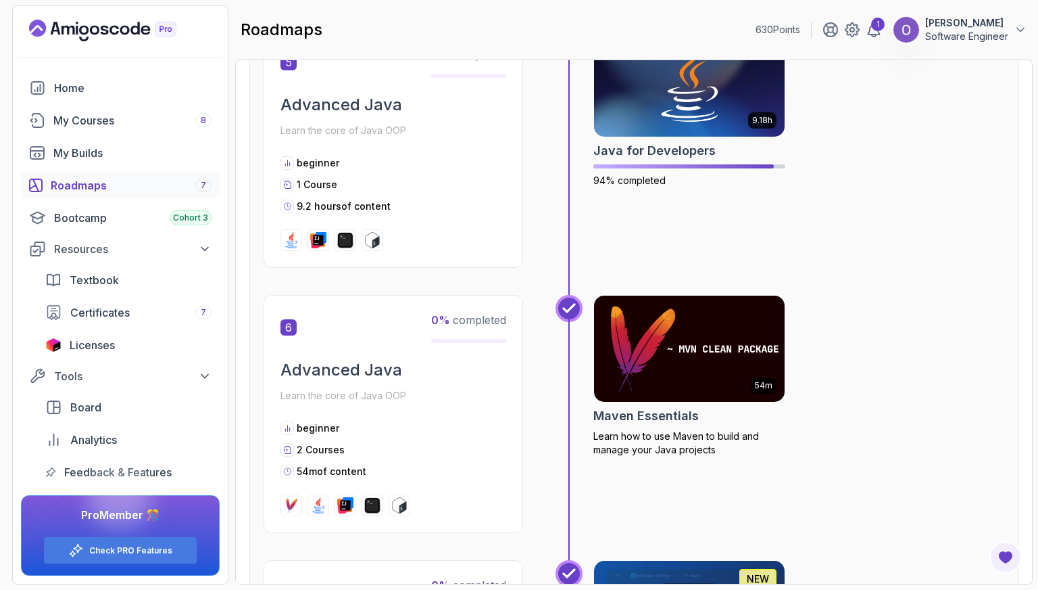
click at [713, 354] on img at bounding box center [690, 349] width 200 height 112
